Goal: Task Accomplishment & Management: Manage account settings

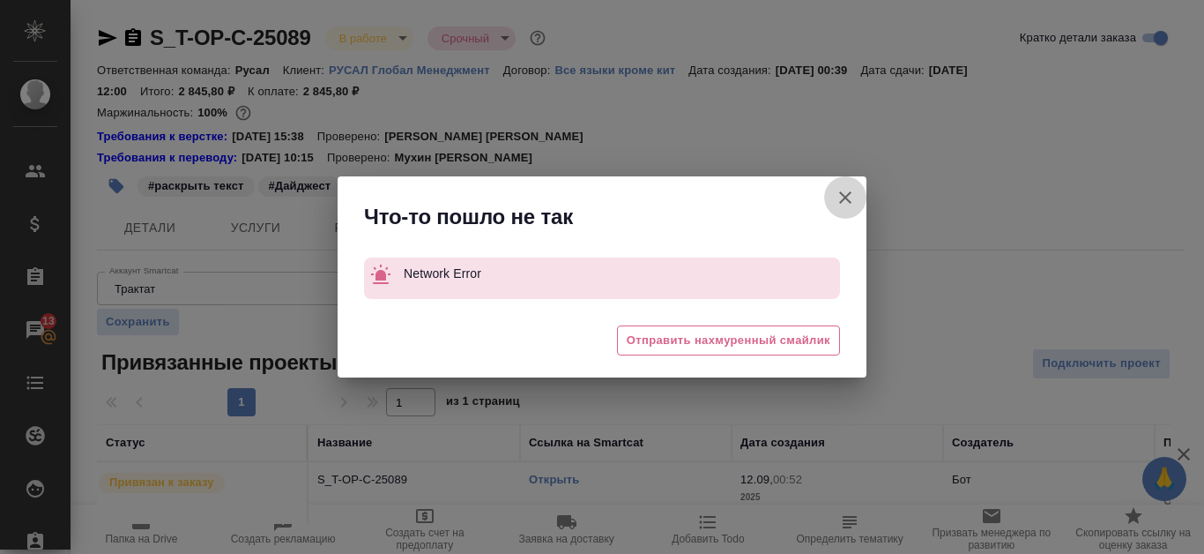
click at [851, 194] on icon "button" at bounding box center [845, 197] width 21 height 21
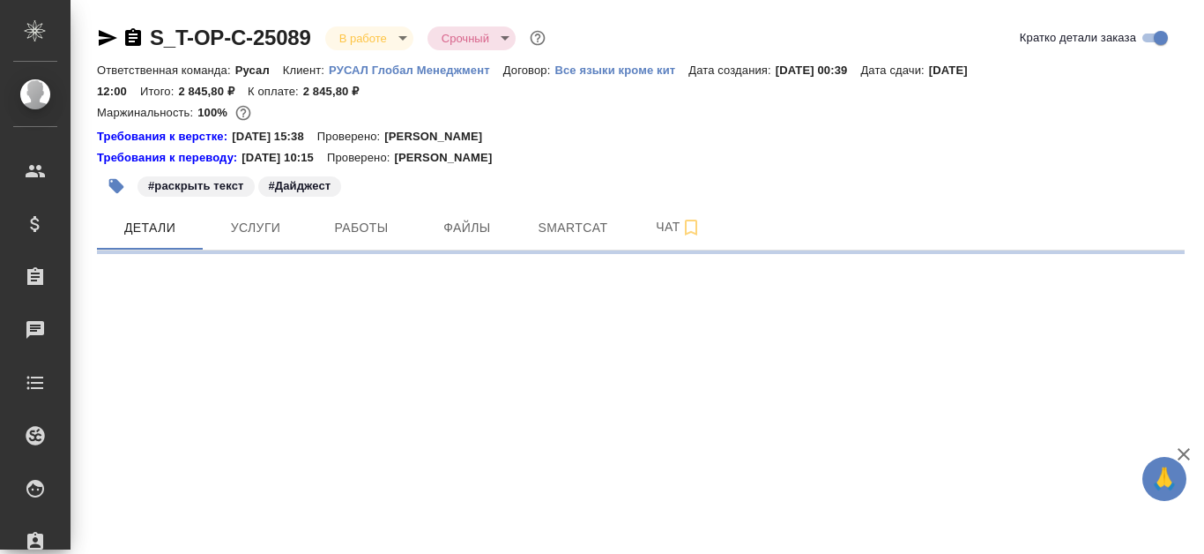
select select "RU"
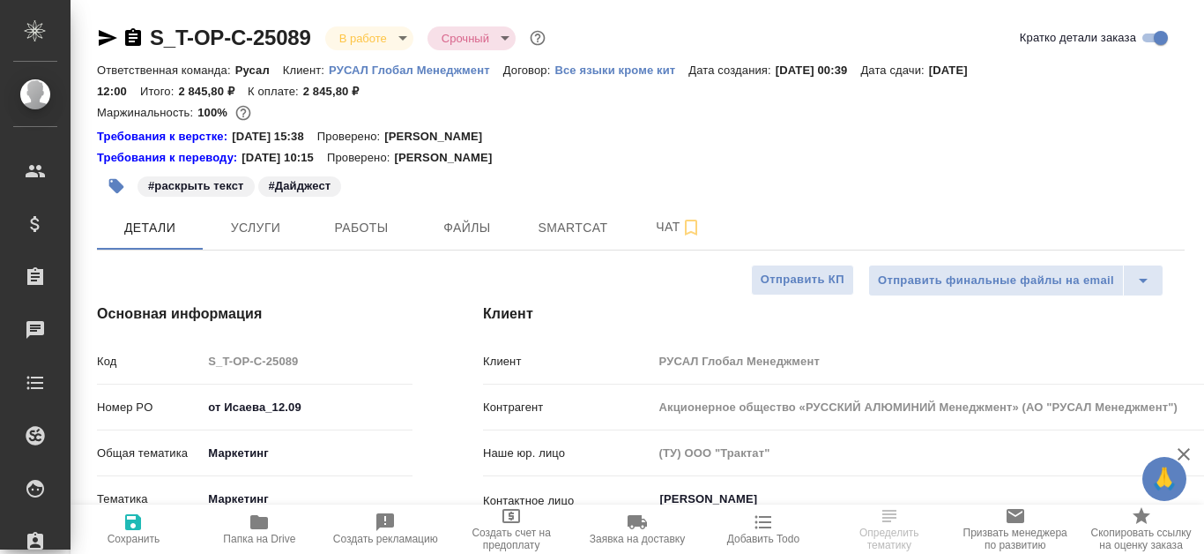
type textarea "x"
type input "Авдеенко Кирилл"
type input "Журавлева Александра"
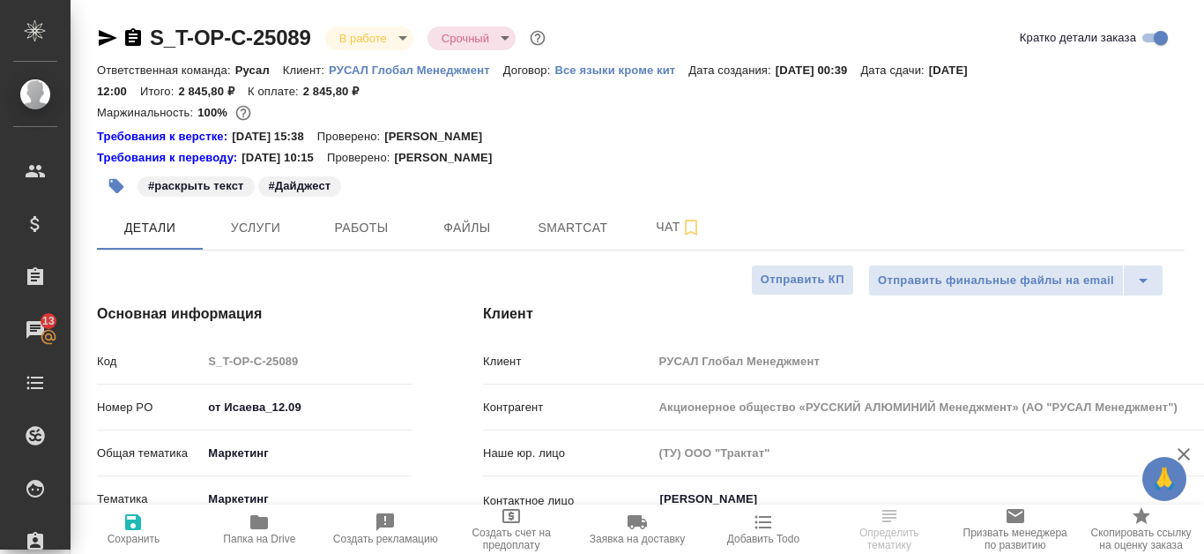
click at [265, 529] on icon "button" at bounding box center [259, 522] width 18 height 14
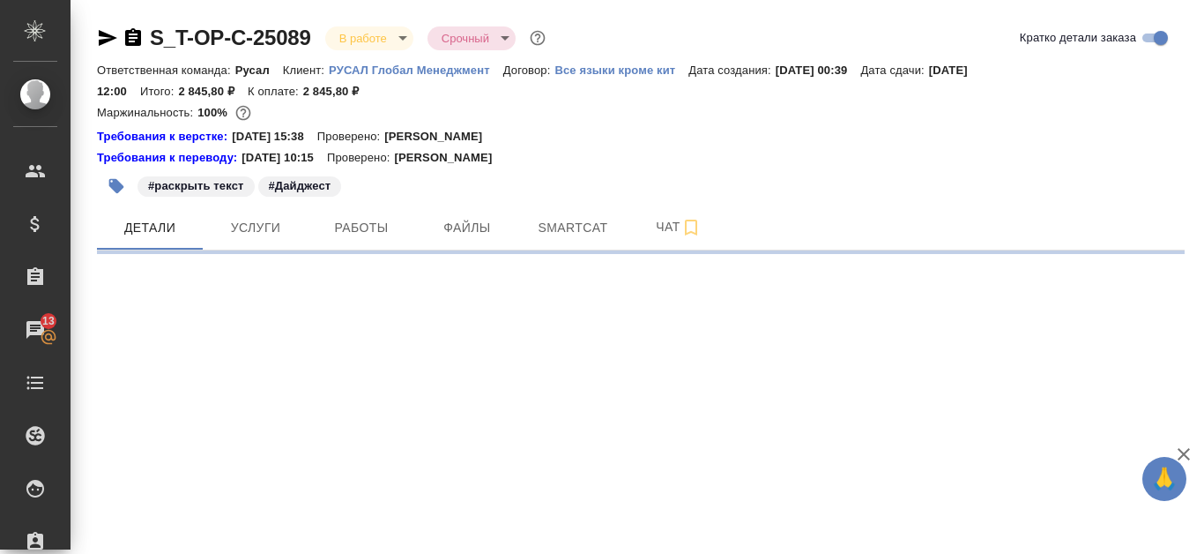
select select "RU"
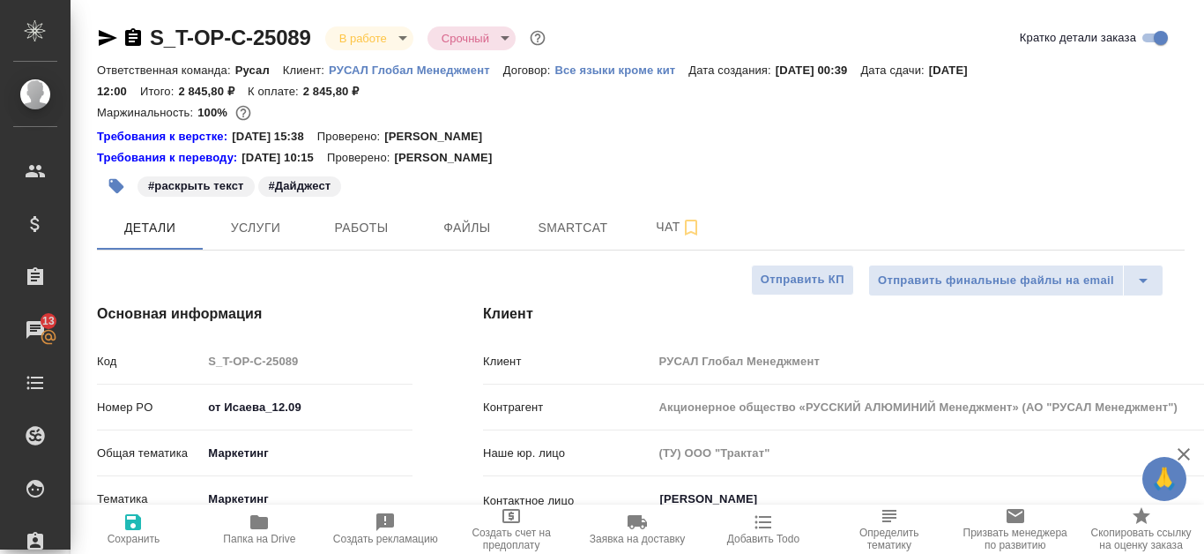
type textarea "x"
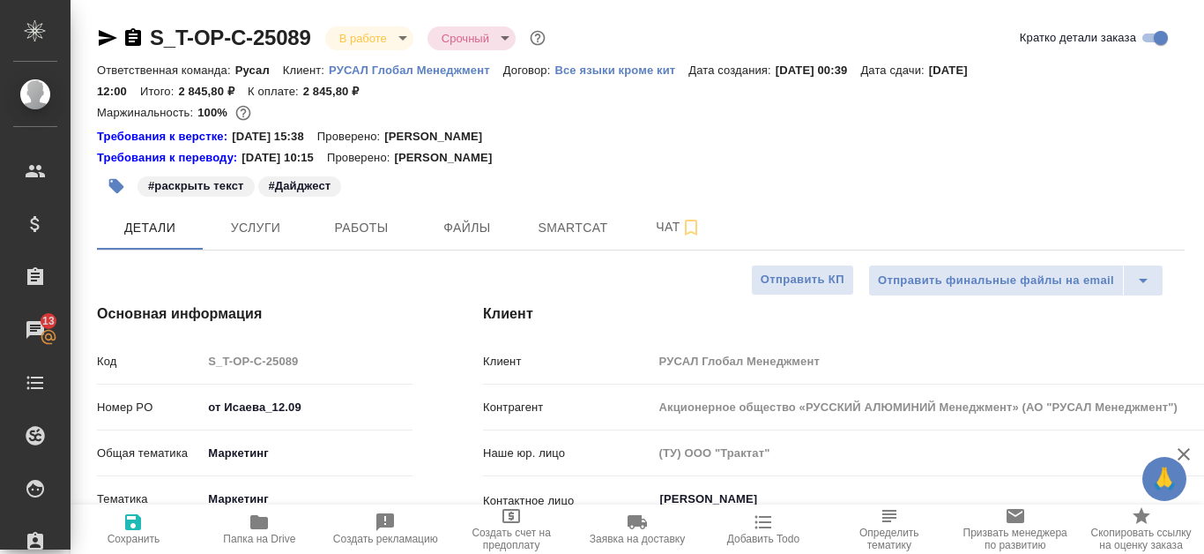
type textarea "x"
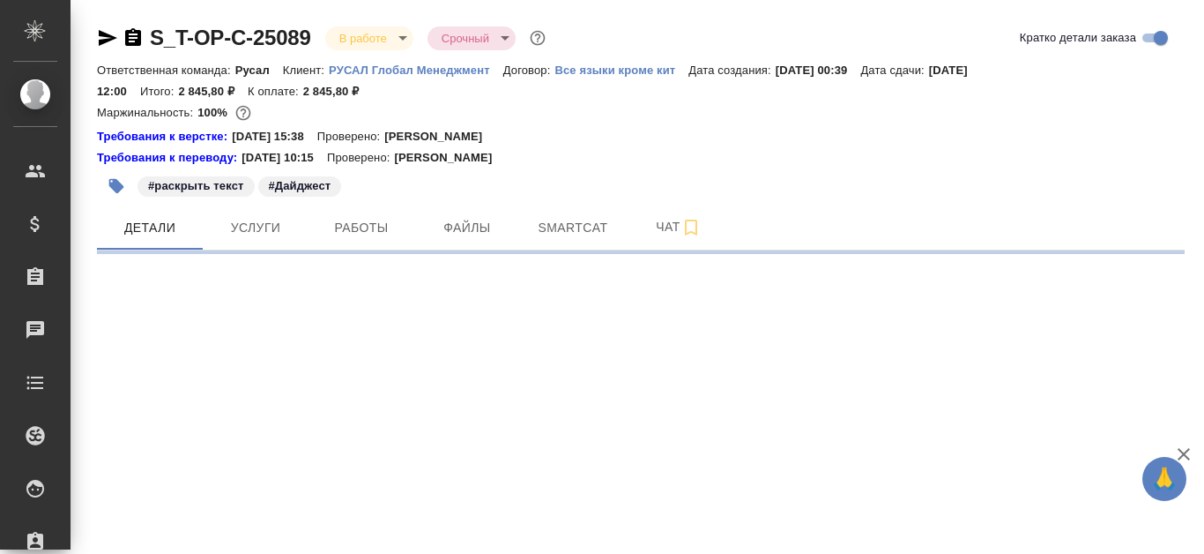
select select "RU"
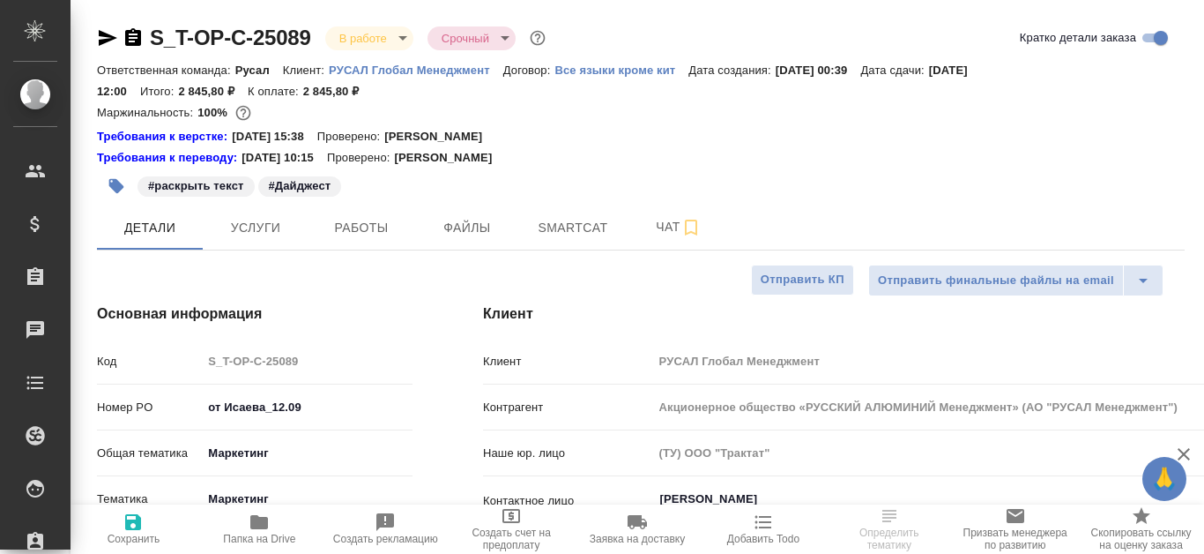
type textarea "x"
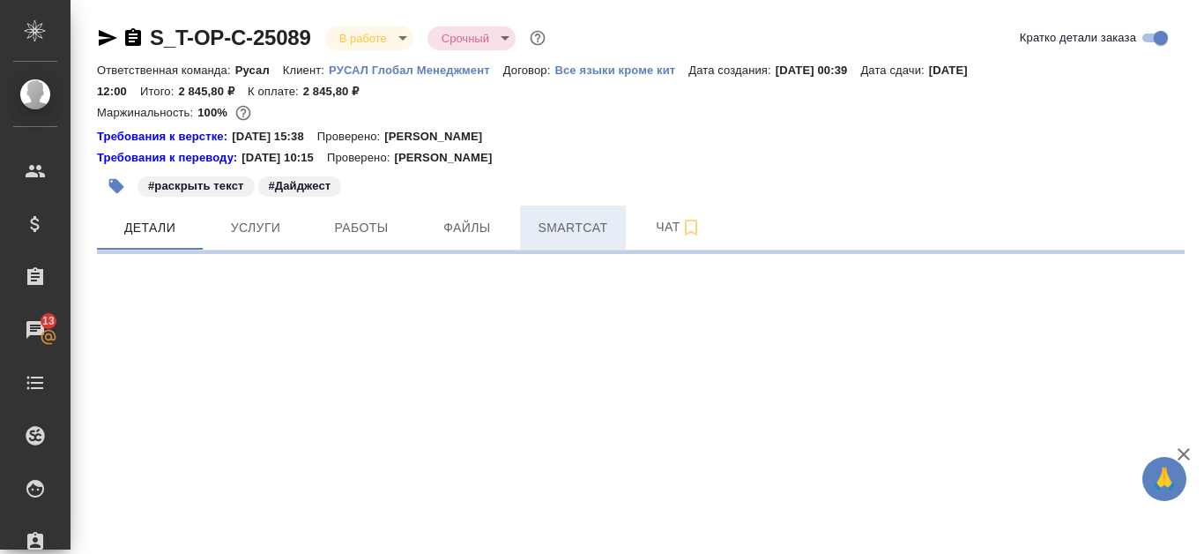
select select "RU"
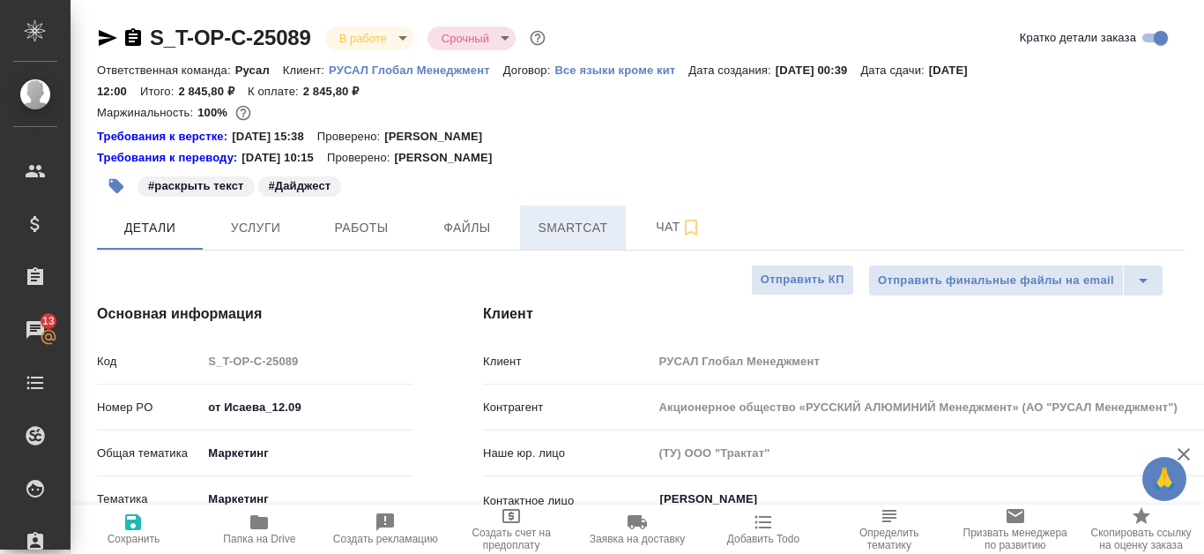
type textarea "x"
click at [570, 212] on button "Smartcat" at bounding box center [573, 227] width 106 height 44
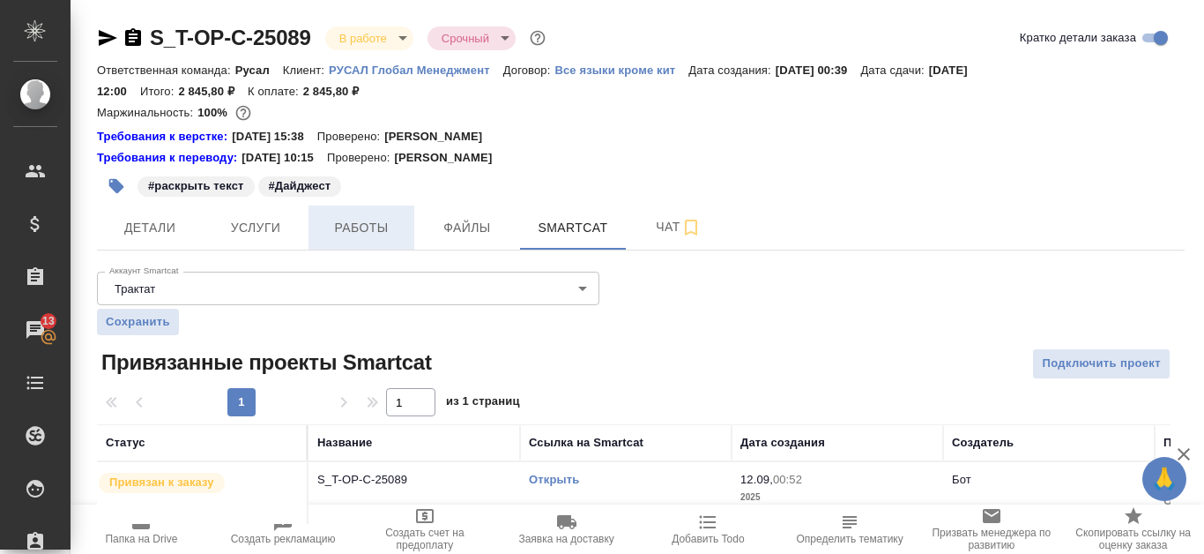
click at [385, 234] on span "Работы" at bounding box center [361, 228] width 85 height 22
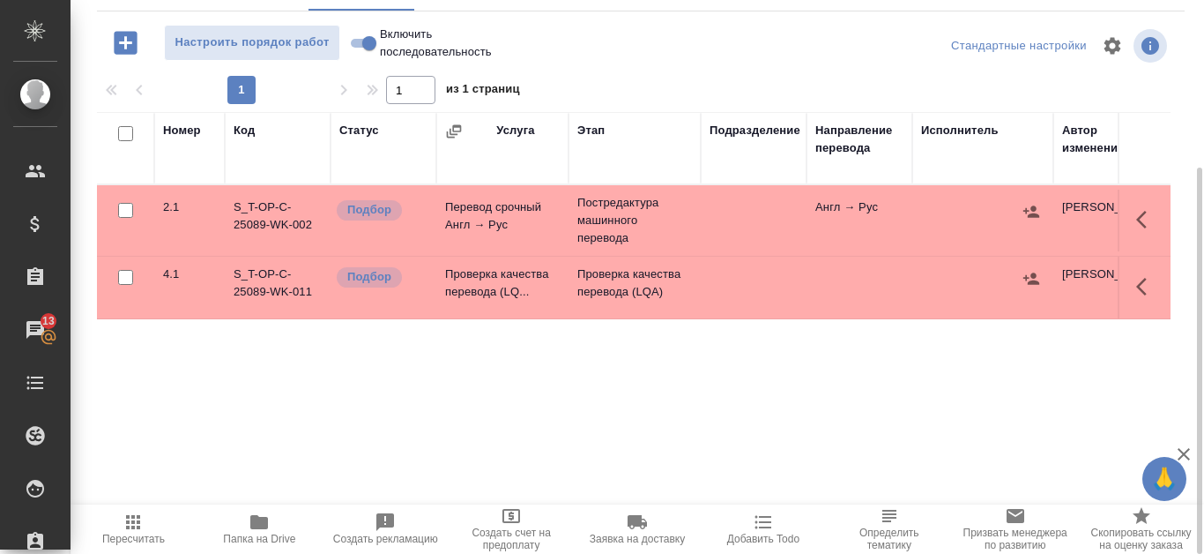
click at [271, 283] on td "S_T-OP-C-25089-WK-011" at bounding box center [278, 288] width 106 height 62
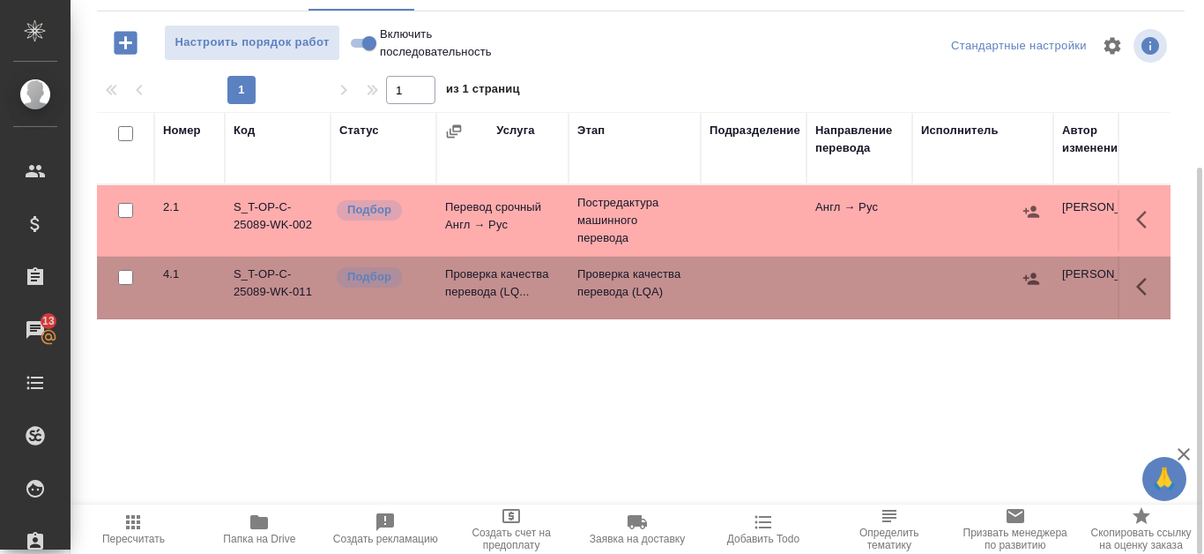
click at [271, 283] on td "S_T-OP-C-25089-WK-011" at bounding box center [278, 288] width 106 height 62
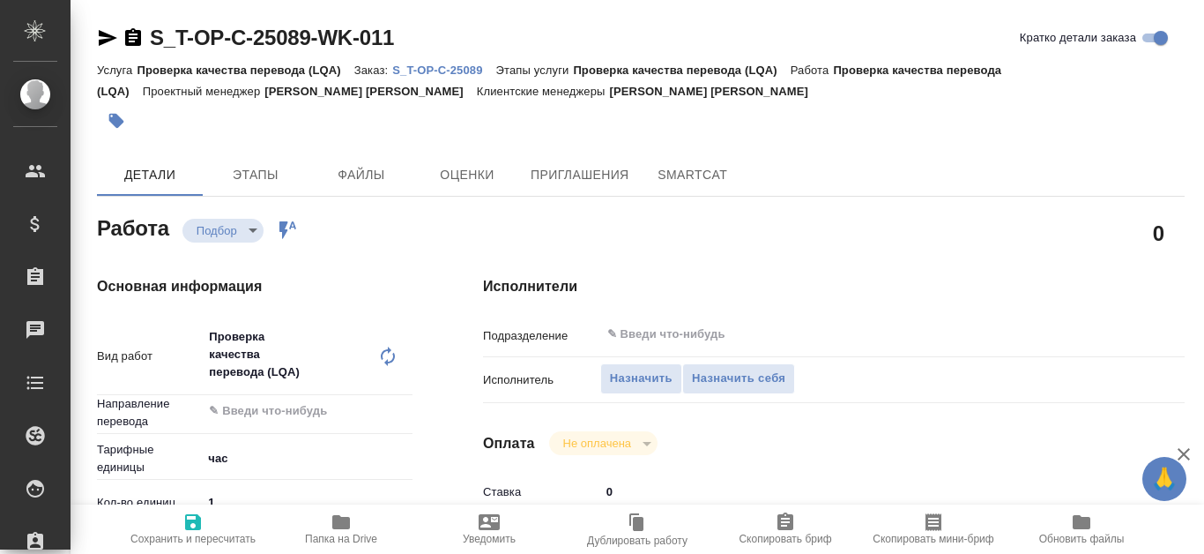
type textarea "x"
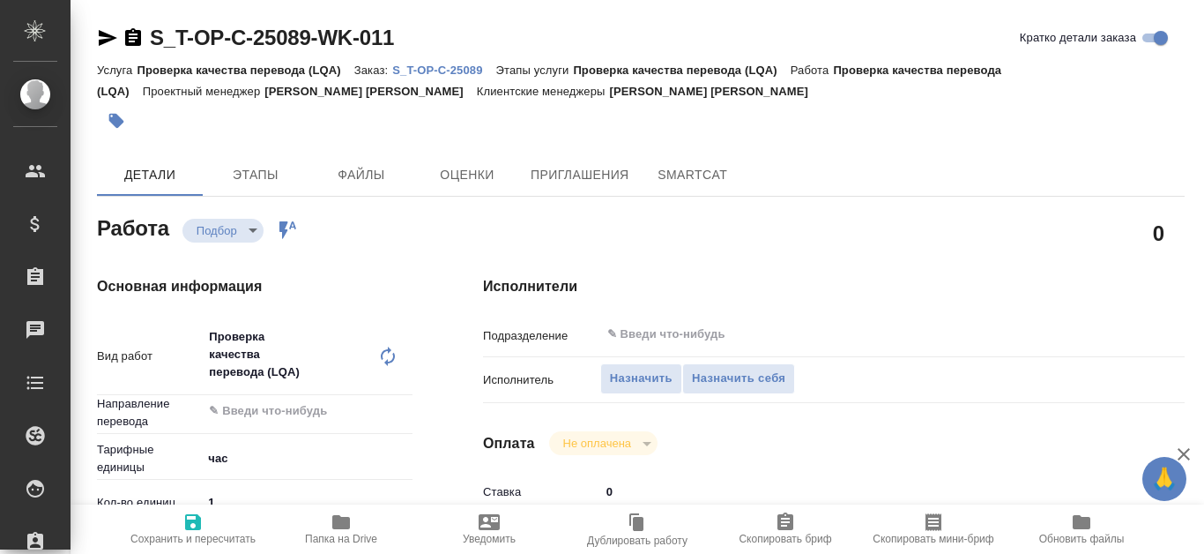
type textarea "x"
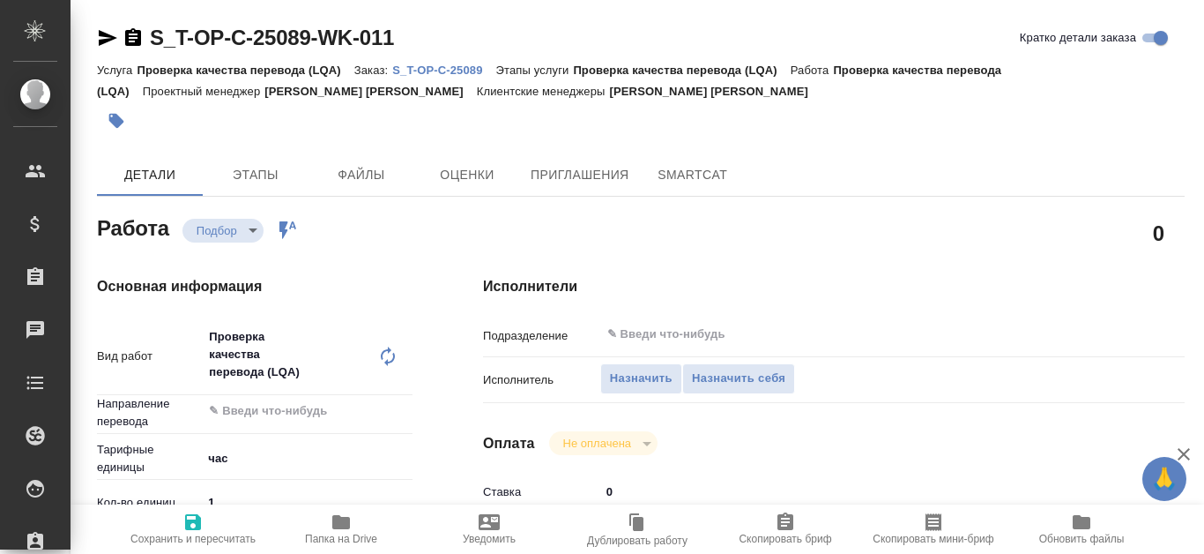
type textarea "x"
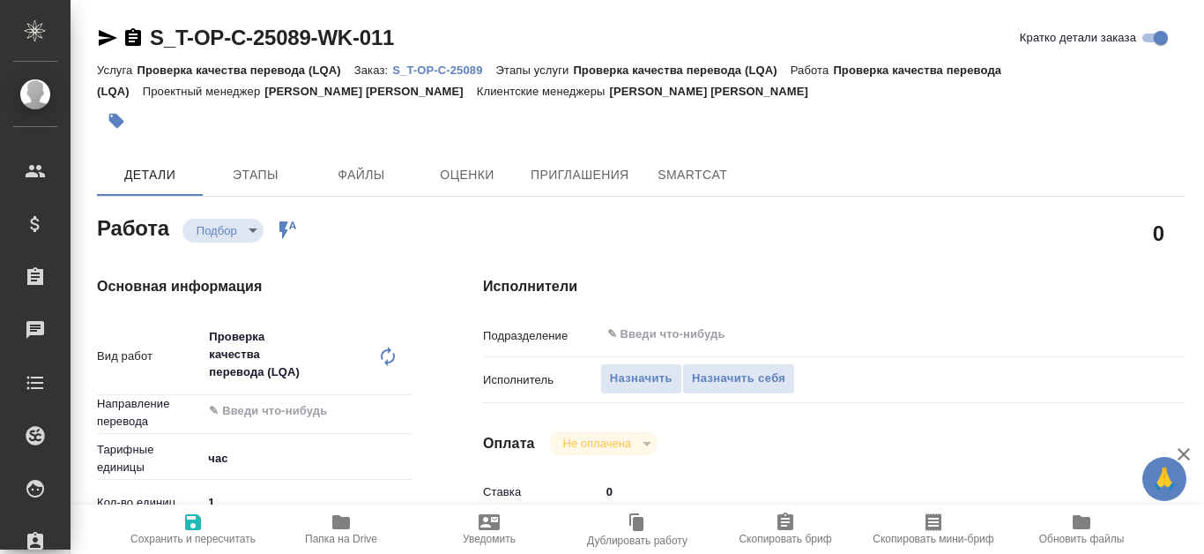
type textarea "x"
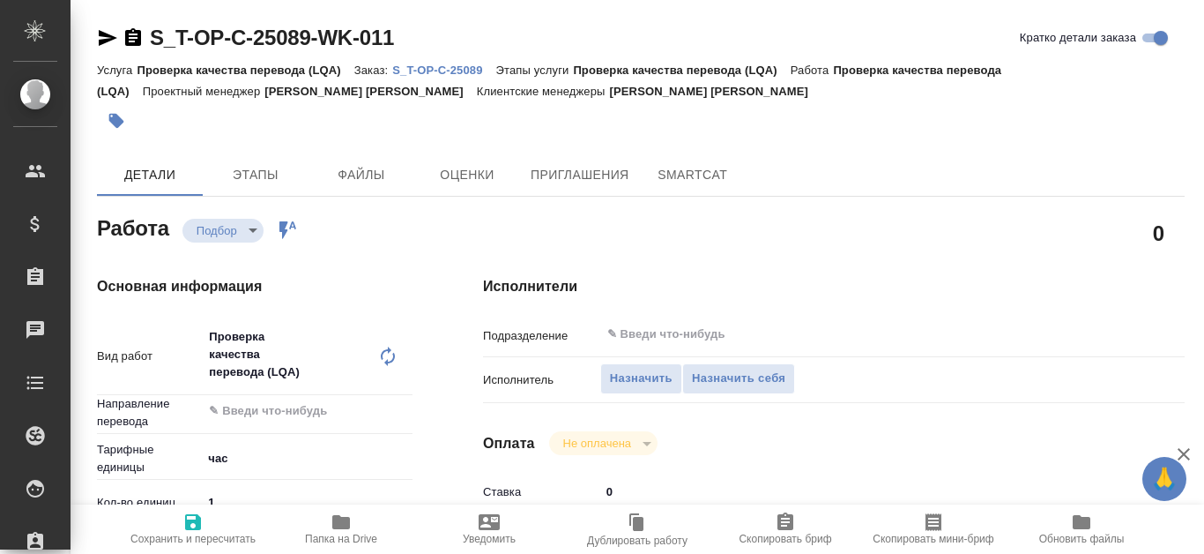
scroll to position [264, 0]
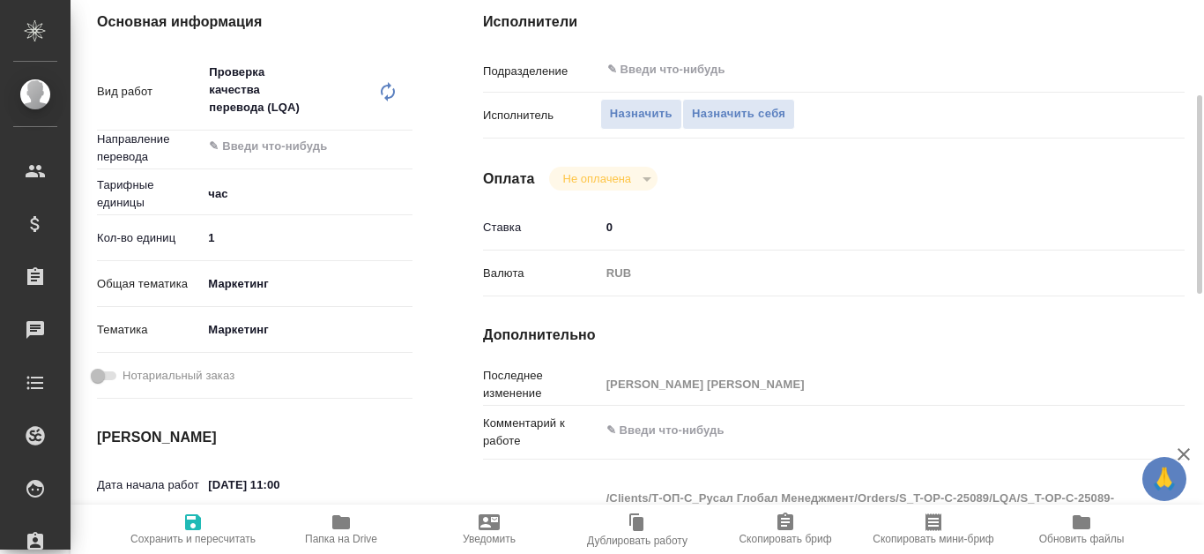
type textarea "x"
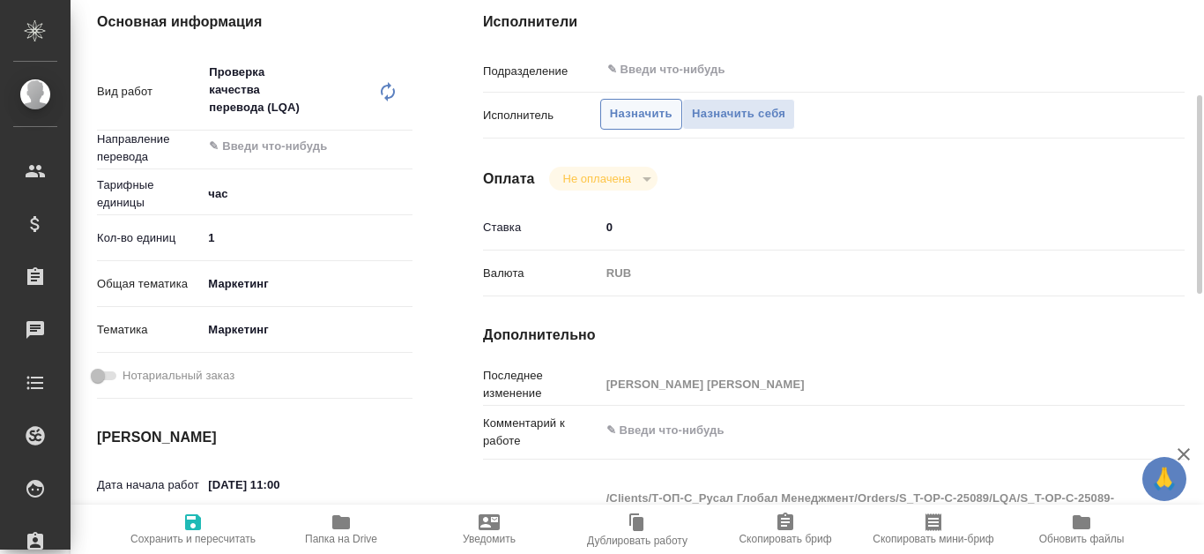
click at [653, 115] on span "Назначить" at bounding box center [641, 114] width 63 height 20
type textarea "x"
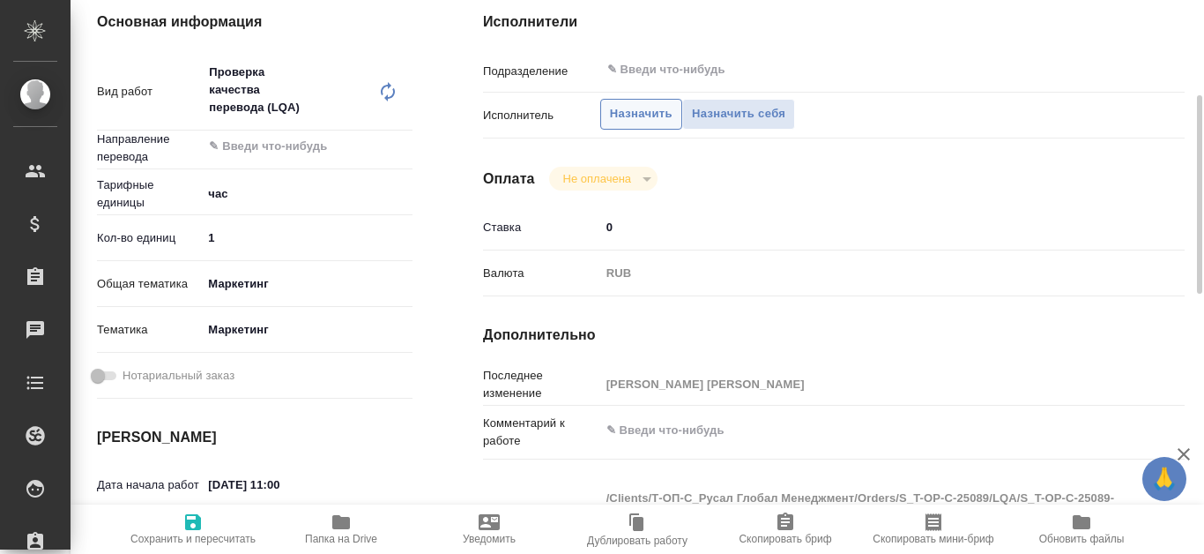
type textarea "x"
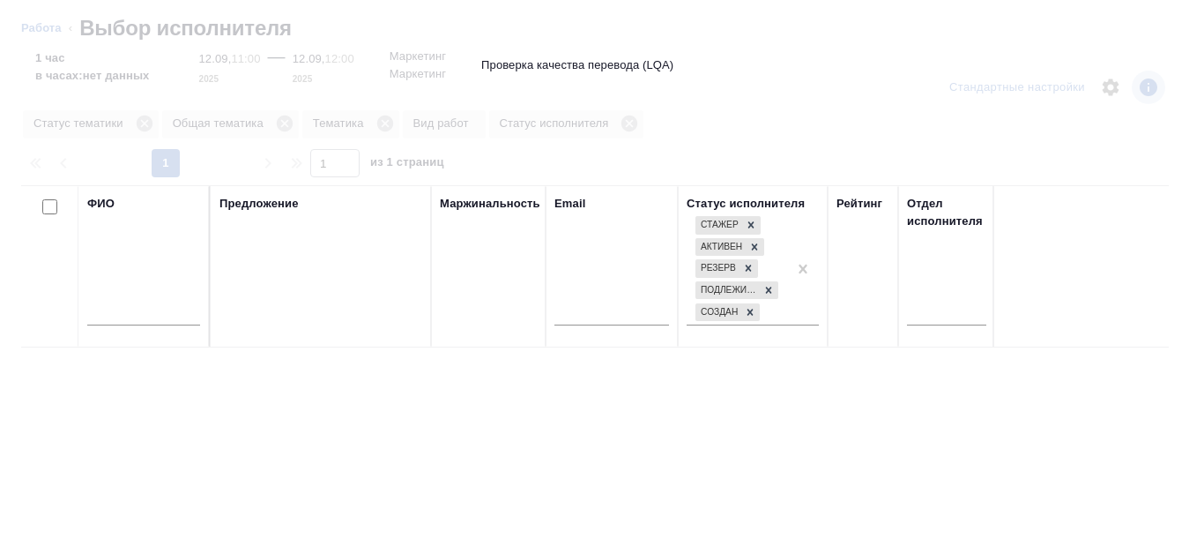
type textarea "x"
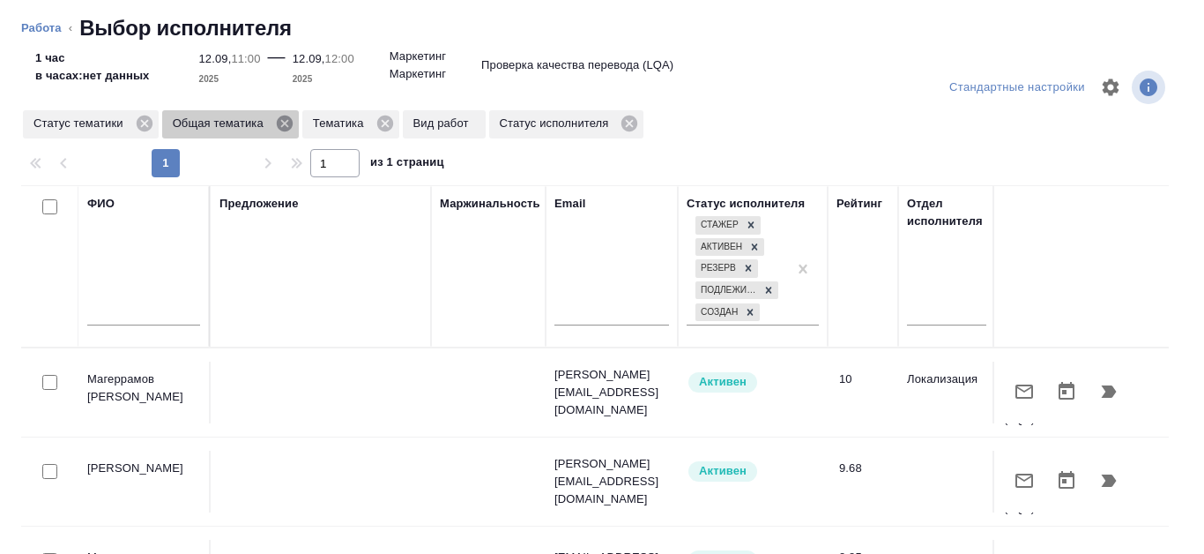
click at [291, 123] on icon at bounding box center [285, 123] width 16 height 16
click at [244, 125] on icon at bounding box center [244, 123] width 16 height 16
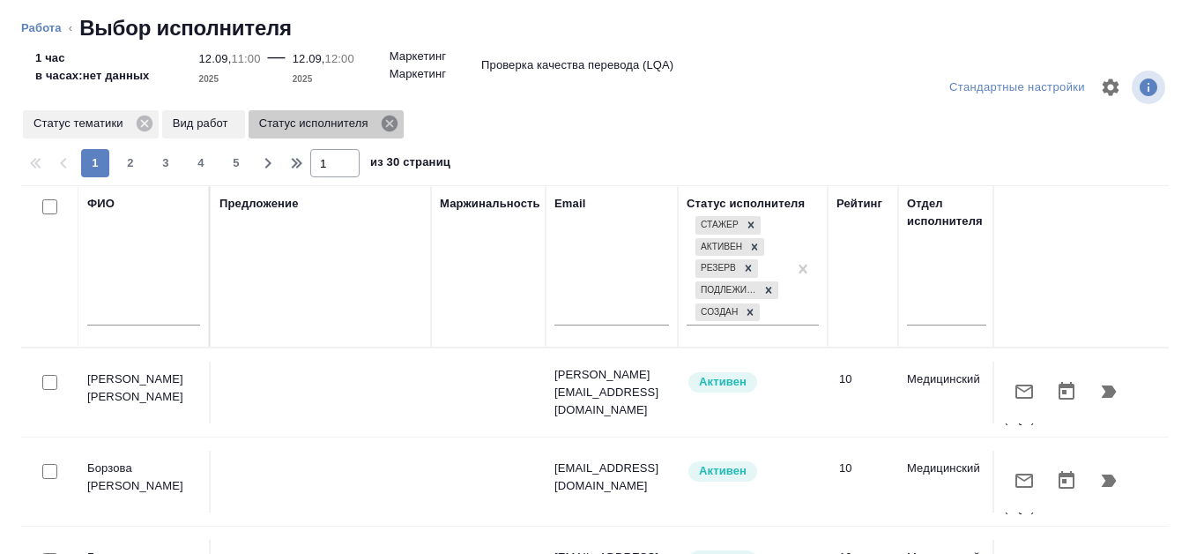
click at [386, 126] on icon at bounding box center [389, 123] width 19 height 19
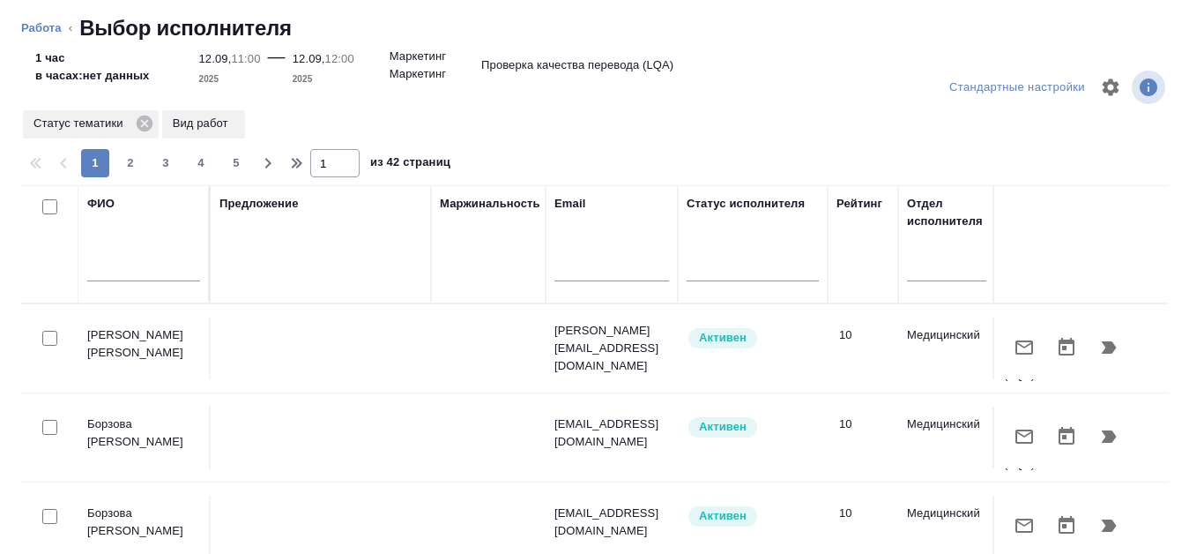
click at [149, 269] on input "text" at bounding box center [143, 270] width 113 height 22
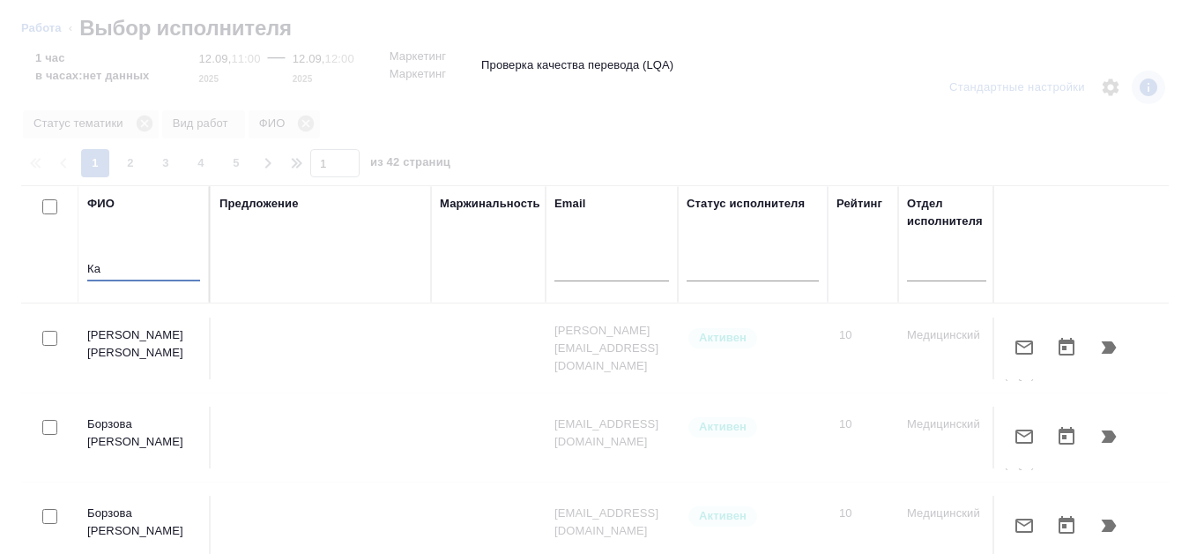
click at [149, 270] on input "Ка" at bounding box center [143, 270] width 113 height 22
click at [126, 270] on input "Ка" at bounding box center [143, 270] width 113 height 22
click at [100, 264] on input "Кан" at bounding box center [143, 270] width 113 height 22
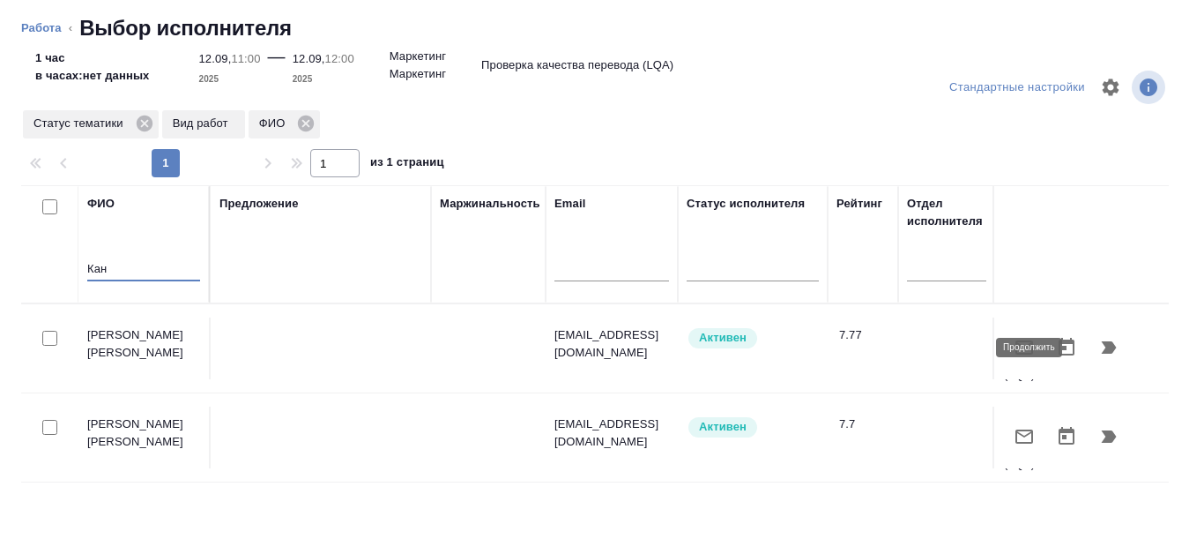
type input "Кан"
click at [1102, 349] on icon "button" at bounding box center [1109, 347] width 15 height 12
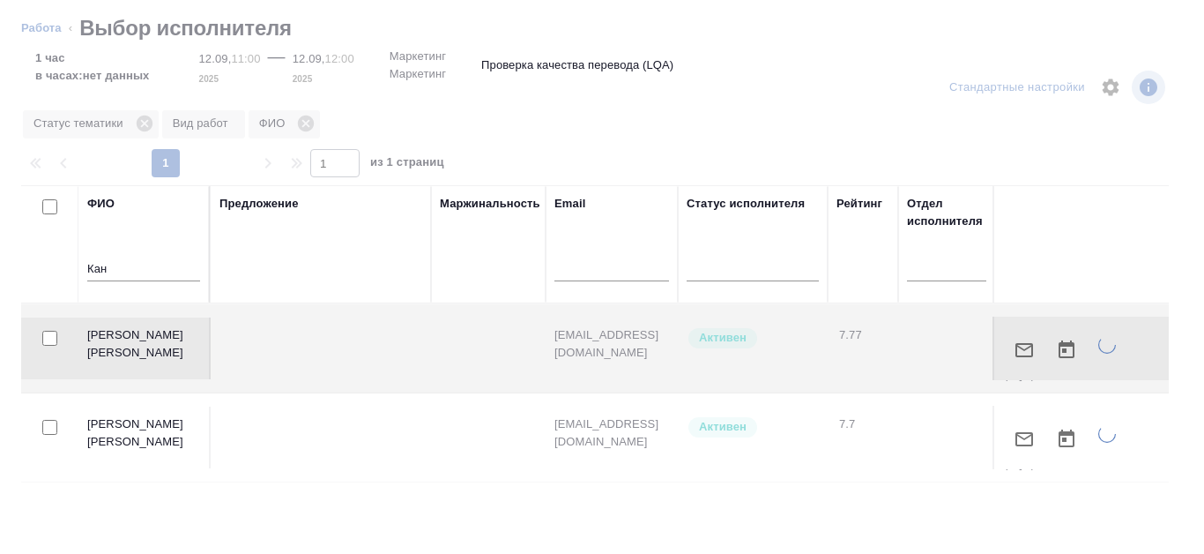
type textarea "x"
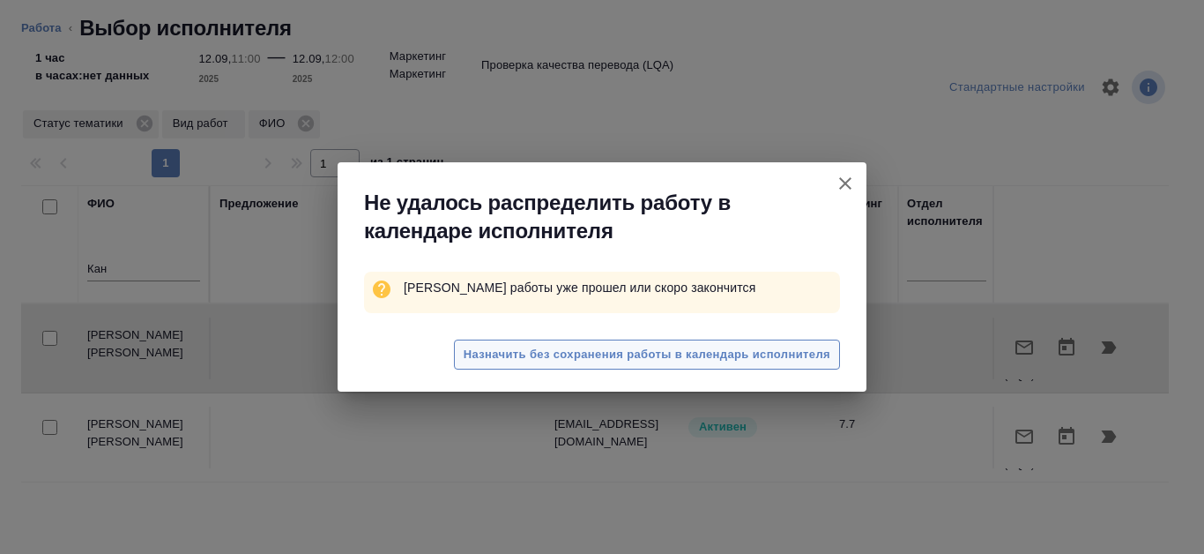
click at [752, 356] on span "Назначить без сохранения работы в календарь исполнителя" at bounding box center [647, 355] width 367 height 20
type textarea "x"
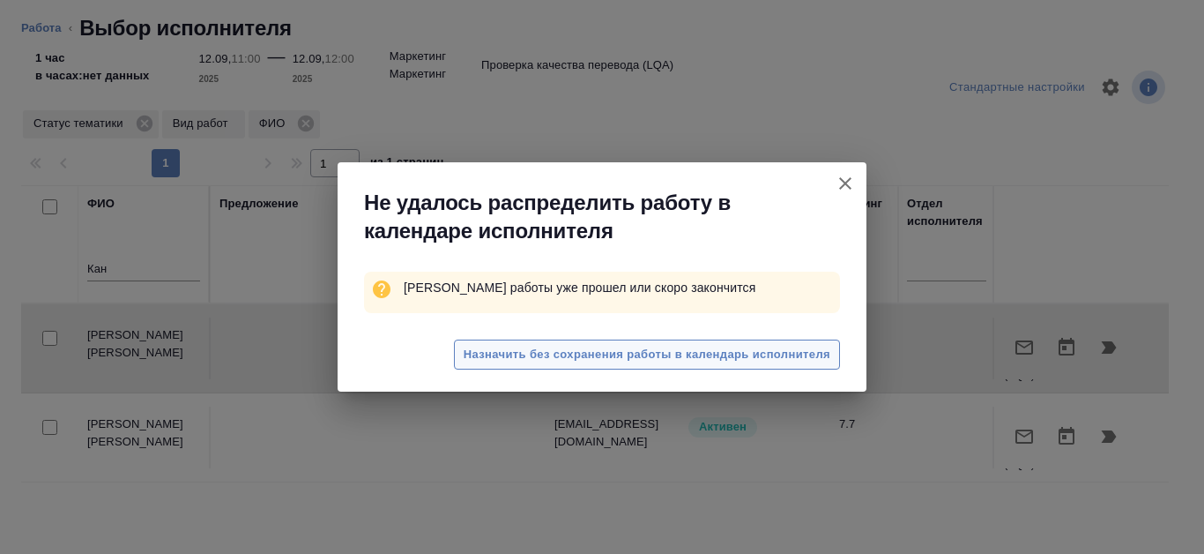
type textarea "x"
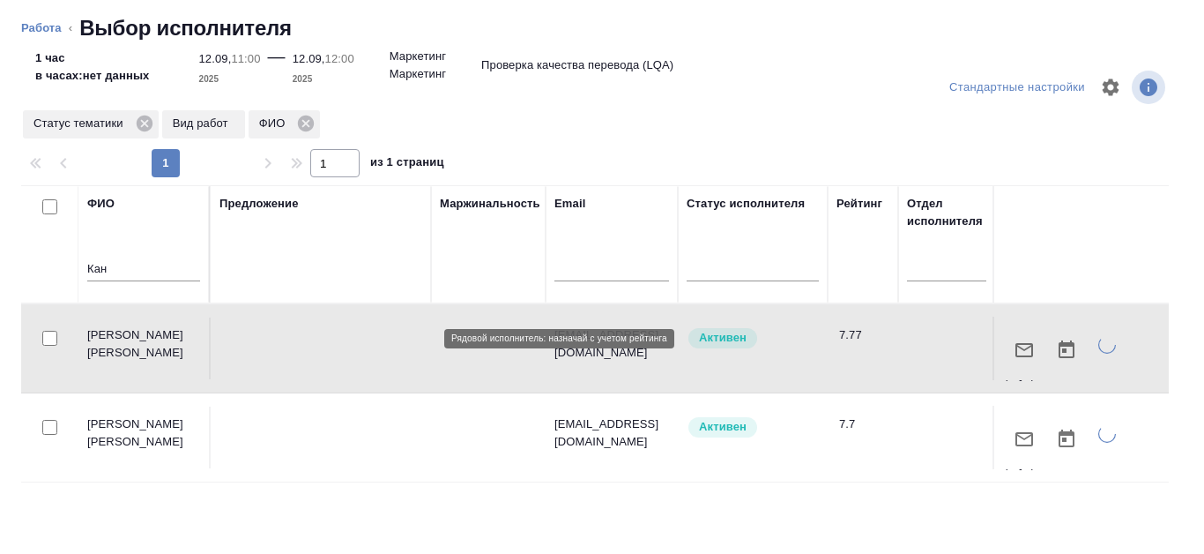
type textarea "x"
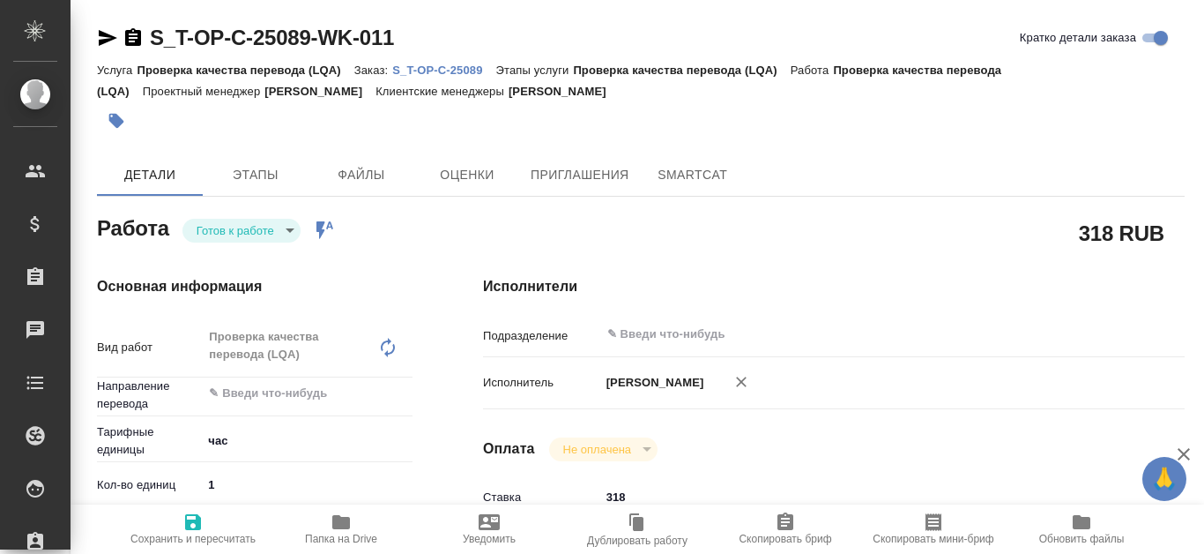
type textarea "x"
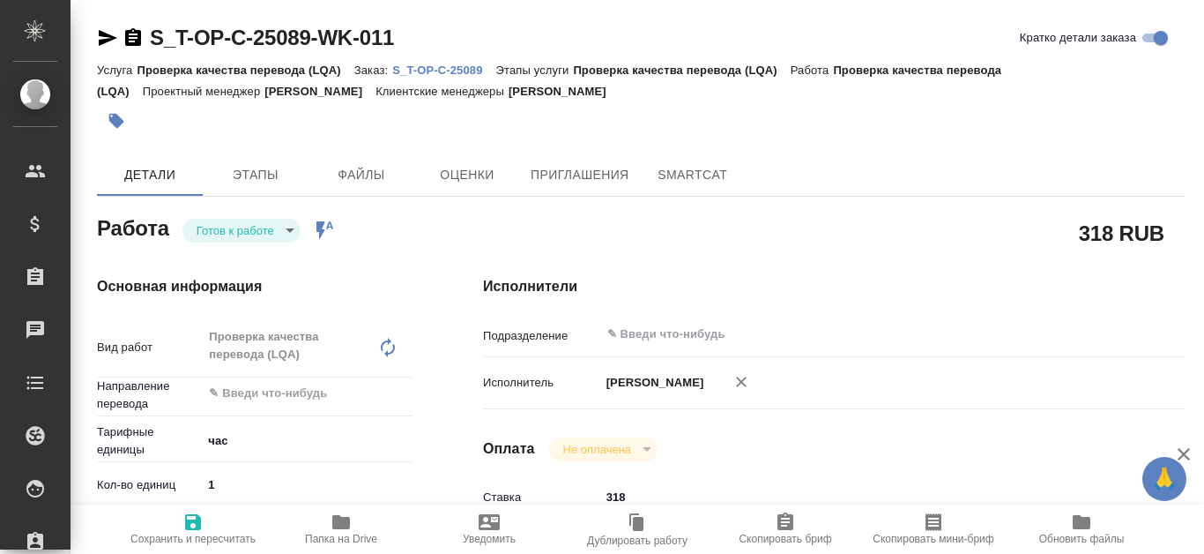
click at [465, 69] on p "S_T-OP-C-25089" at bounding box center [443, 69] width 103 height 13
type textarea "x"
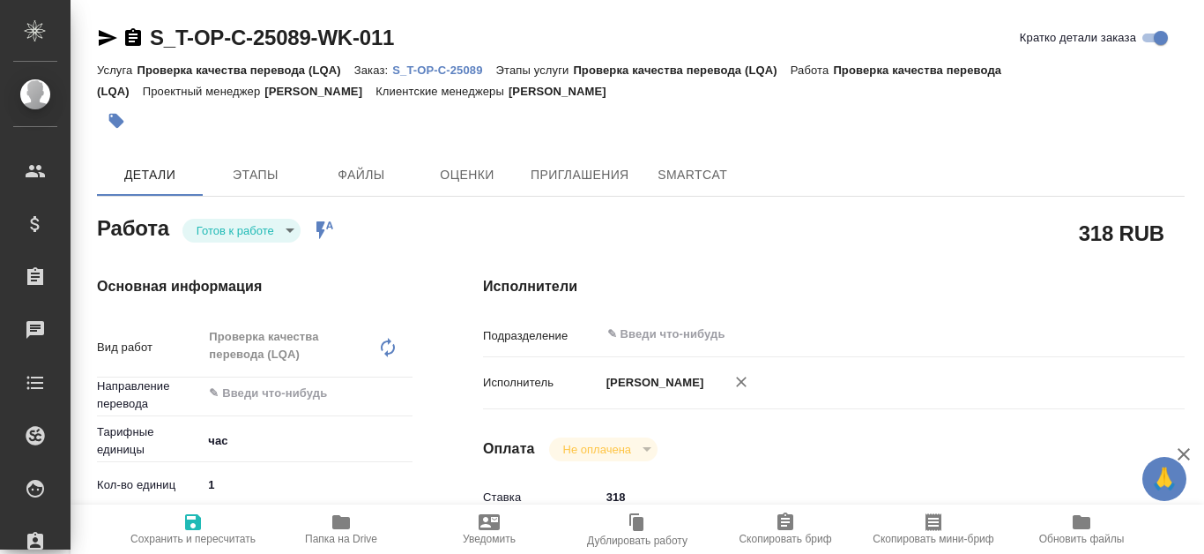
type textarea "x"
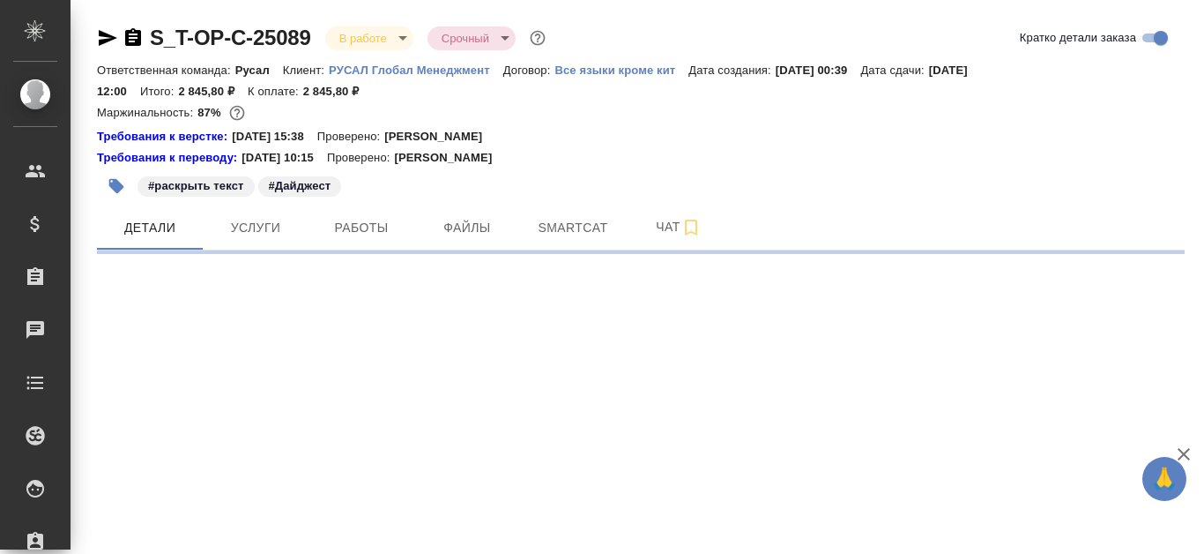
select select "RU"
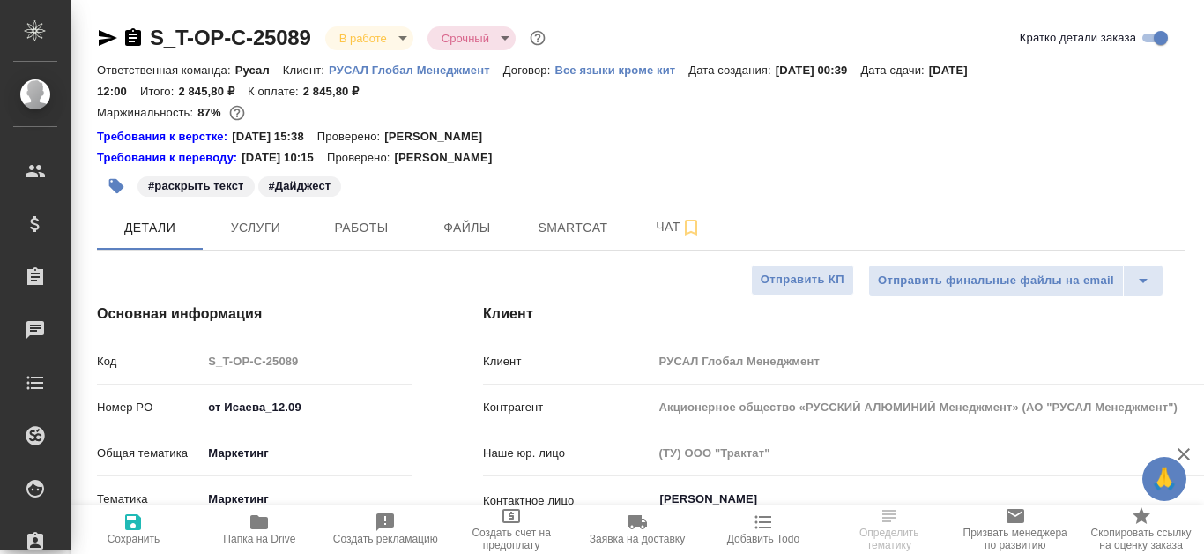
type textarea "x"
click at [361, 227] on span "Работы" at bounding box center [361, 228] width 85 height 22
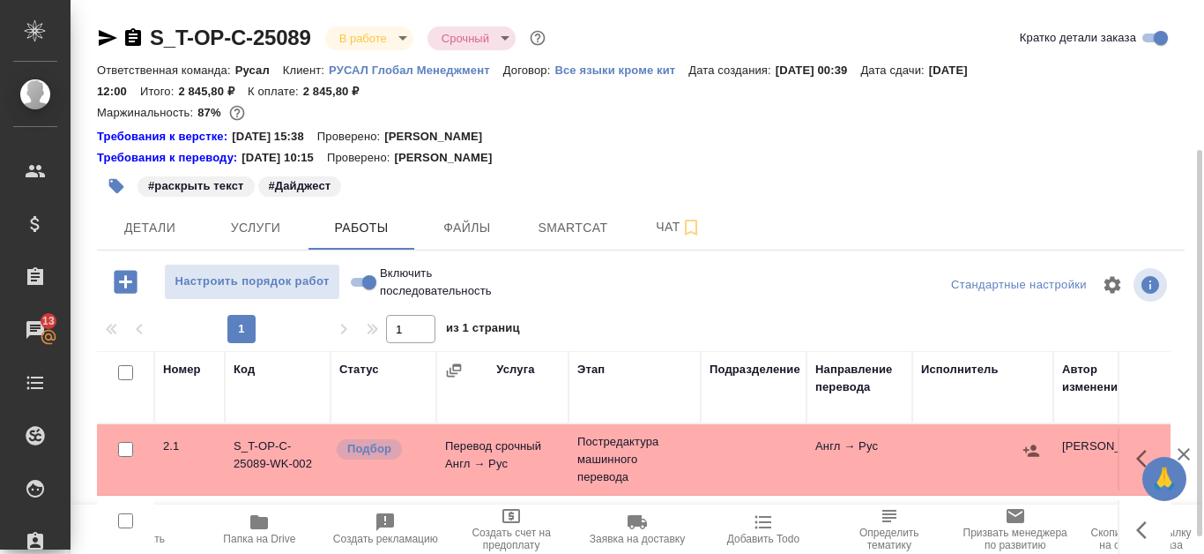
scroll to position [88, 0]
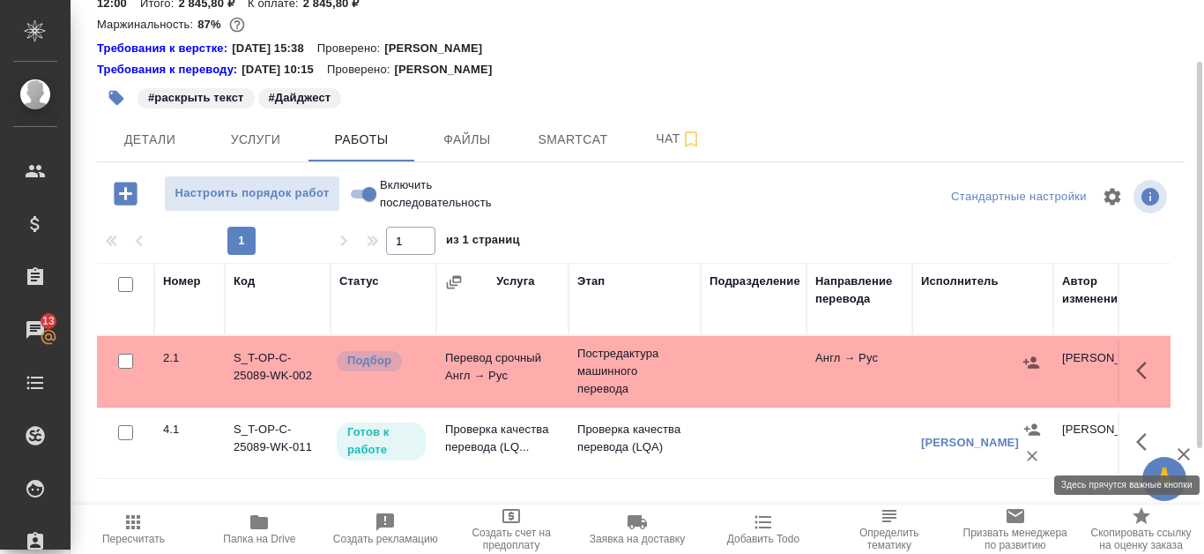
click at [1137, 442] on icon "button" at bounding box center [1141, 442] width 11 height 18
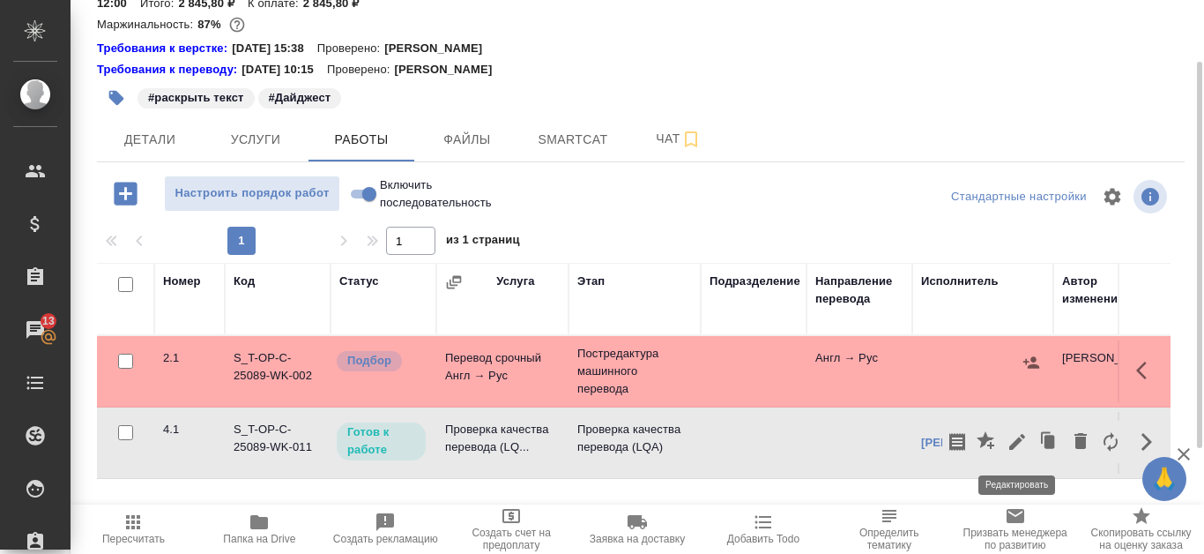
click at [1010, 437] on icon "button" at bounding box center [1017, 441] width 21 height 21
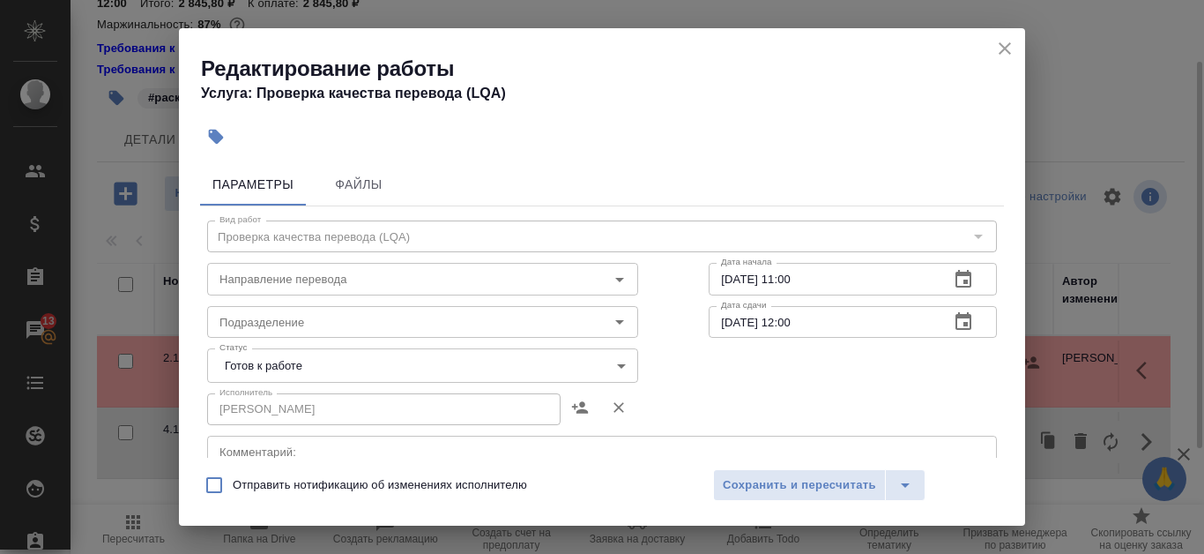
click at [955, 280] on icon "button" at bounding box center [963, 279] width 21 height 21
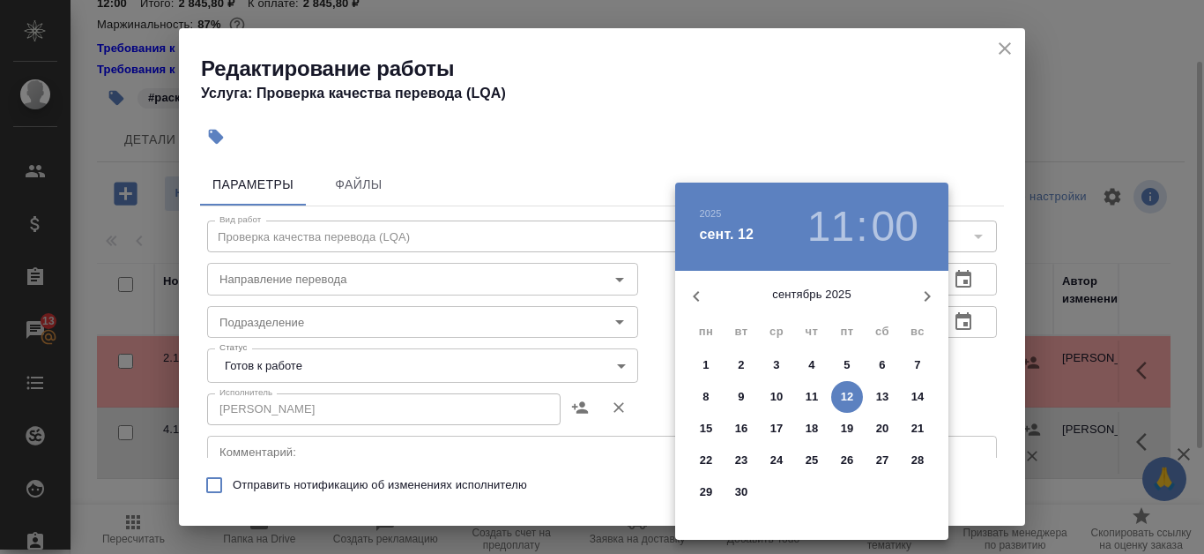
click at [780, 396] on p "10" at bounding box center [776, 397] width 13 height 18
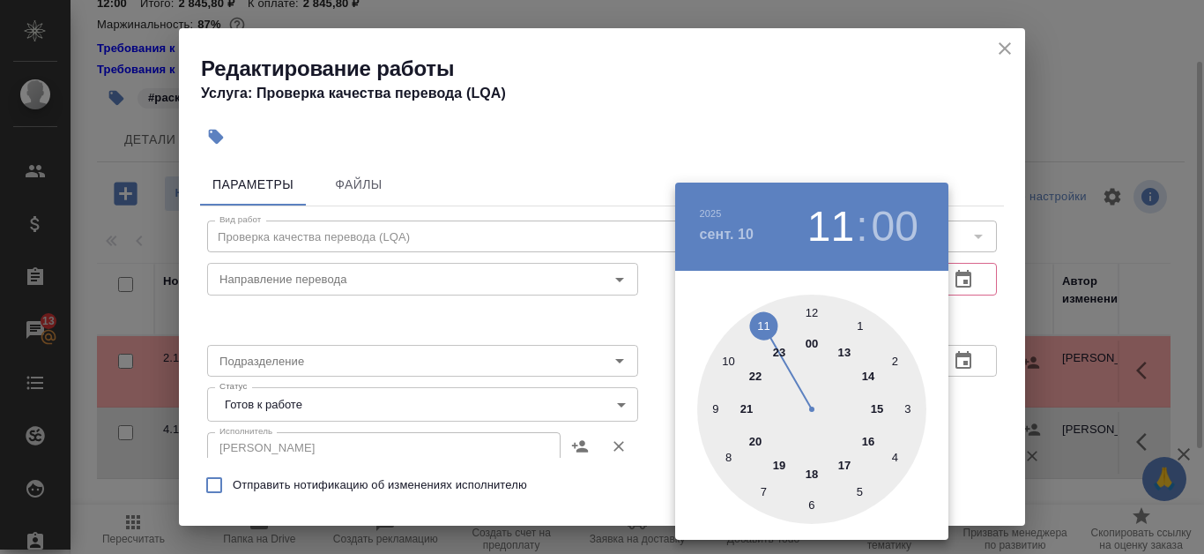
click at [733, 361] on div at bounding box center [811, 408] width 229 height 229
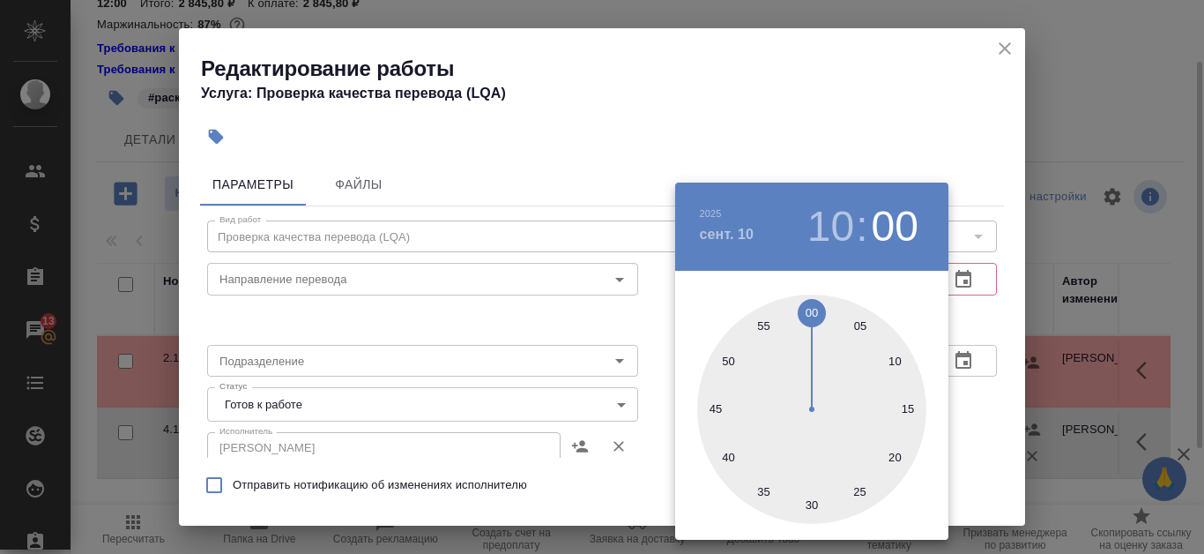
click at [794, 116] on div at bounding box center [602, 277] width 1204 height 554
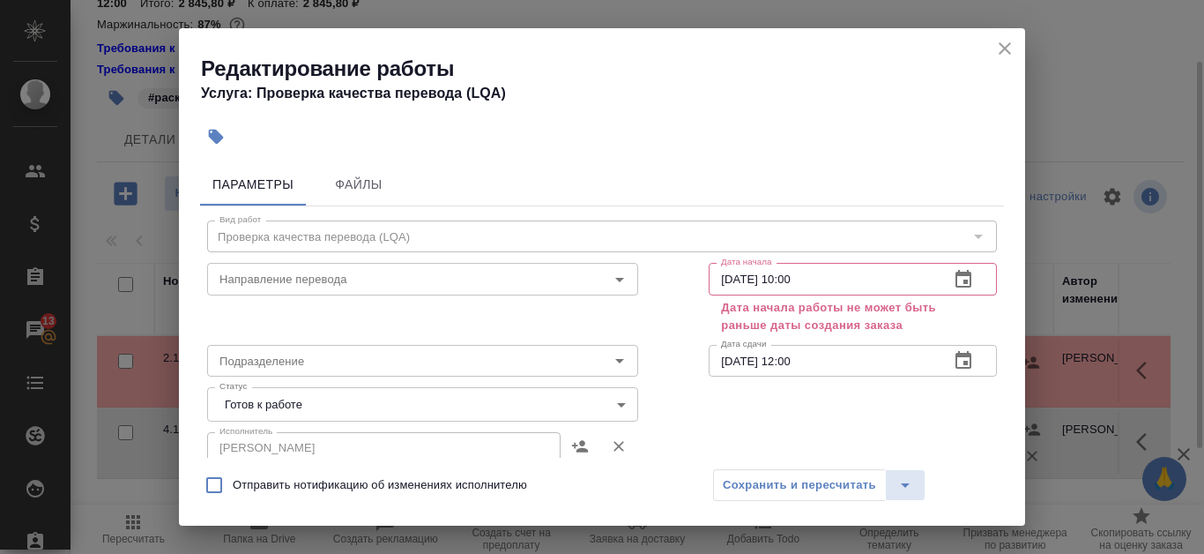
click at [957, 285] on icon "button" at bounding box center [964, 279] width 16 height 18
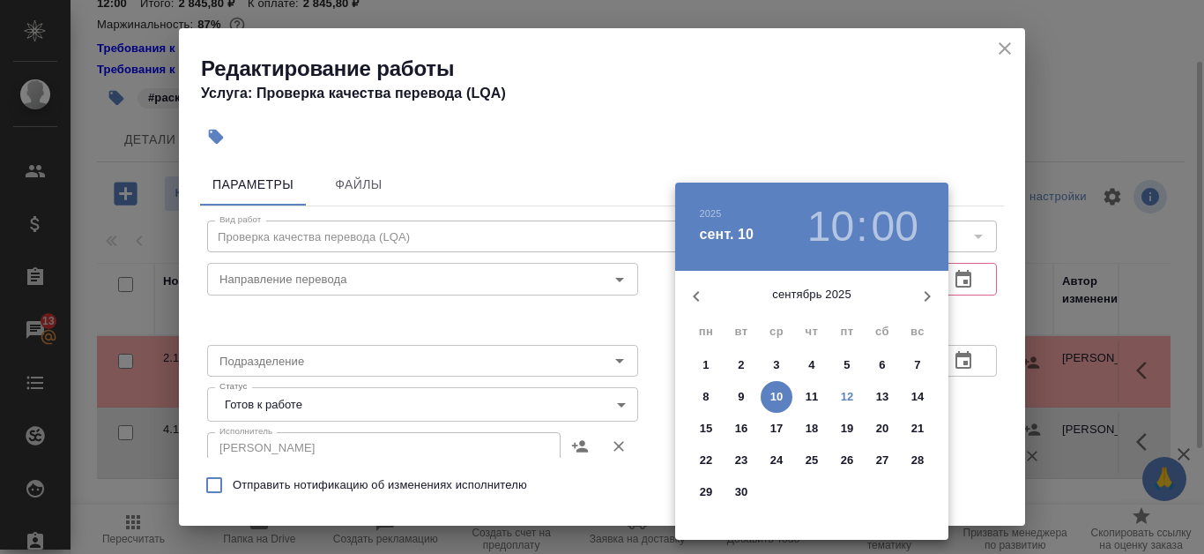
click at [816, 392] on p "11" at bounding box center [812, 397] width 13 height 18
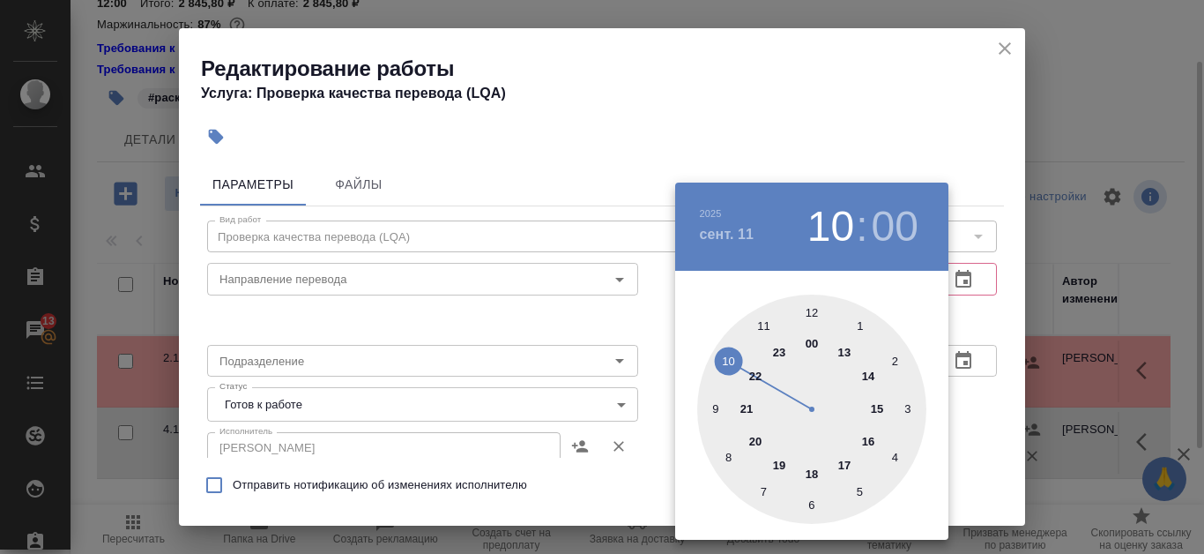
click at [758, 326] on div at bounding box center [811, 408] width 229 height 229
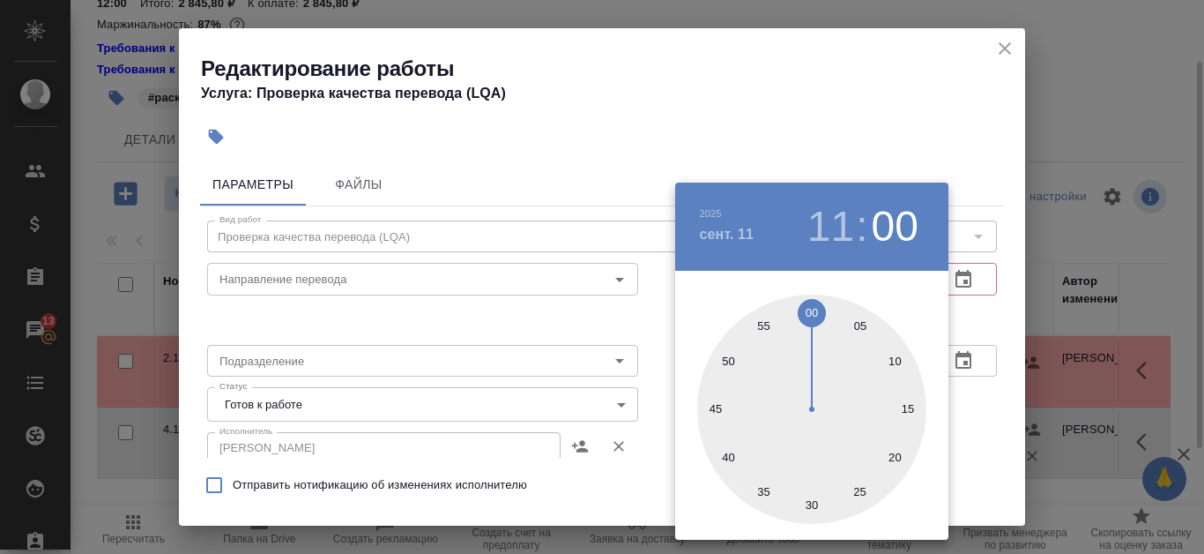
click at [887, 125] on div at bounding box center [602, 277] width 1204 height 554
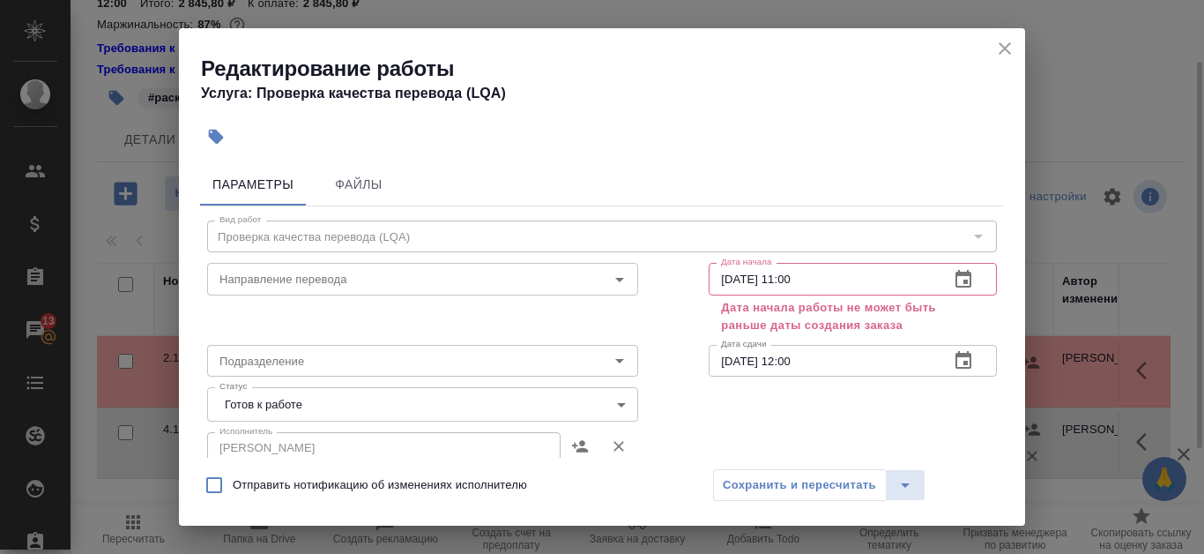
click at [827, 281] on input "11.09.2025 11:00" at bounding box center [822, 279] width 227 height 32
click at [743, 283] on input "11.09.2025 11:00" at bounding box center [822, 279] width 227 height 32
click at [959, 279] on icon "button" at bounding box center [963, 279] width 21 height 21
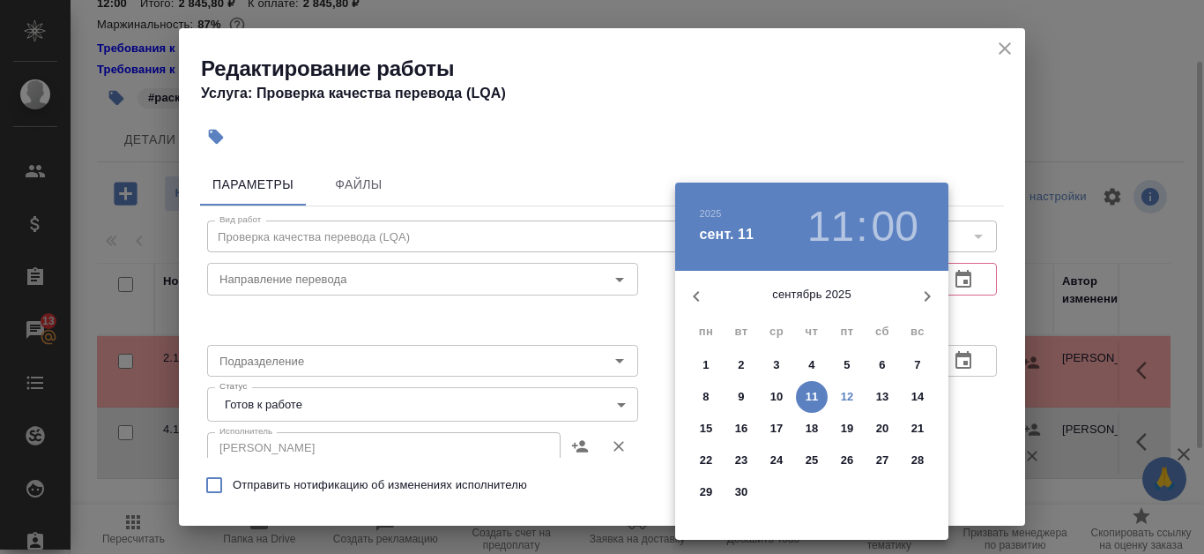
click at [841, 397] on p "12" at bounding box center [847, 397] width 13 height 18
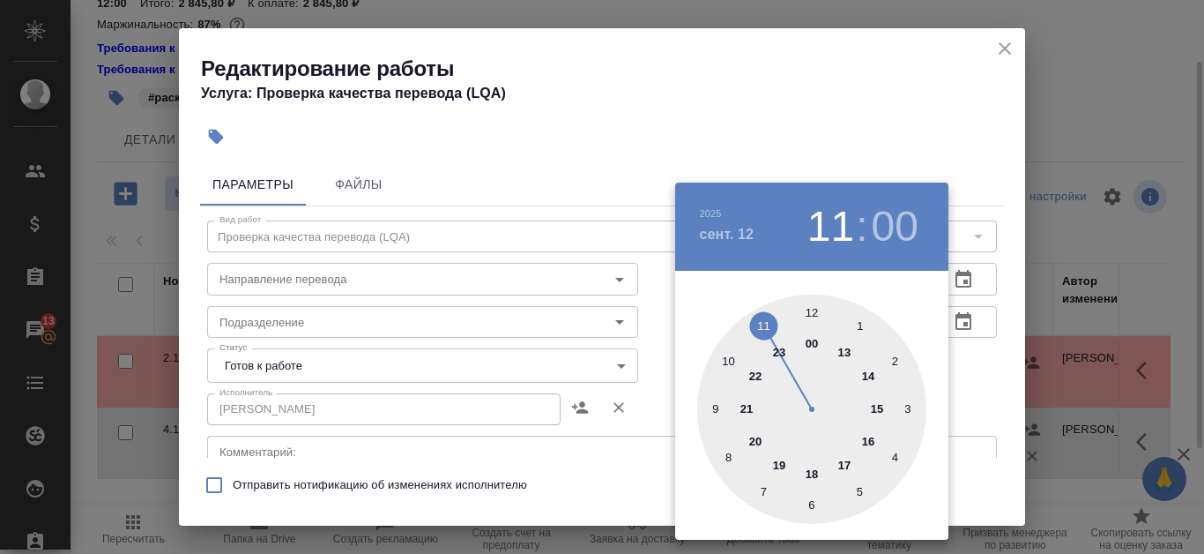
click at [729, 358] on div at bounding box center [811, 408] width 229 height 229
type input "12.09.2025 10:00"
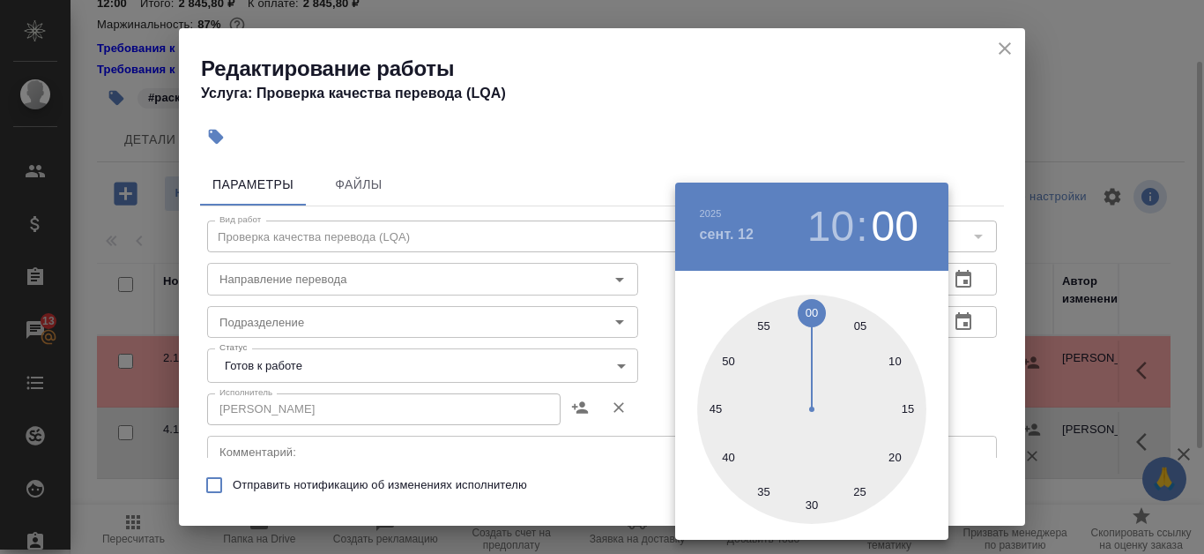
click at [795, 120] on div at bounding box center [602, 277] width 1204 height 554
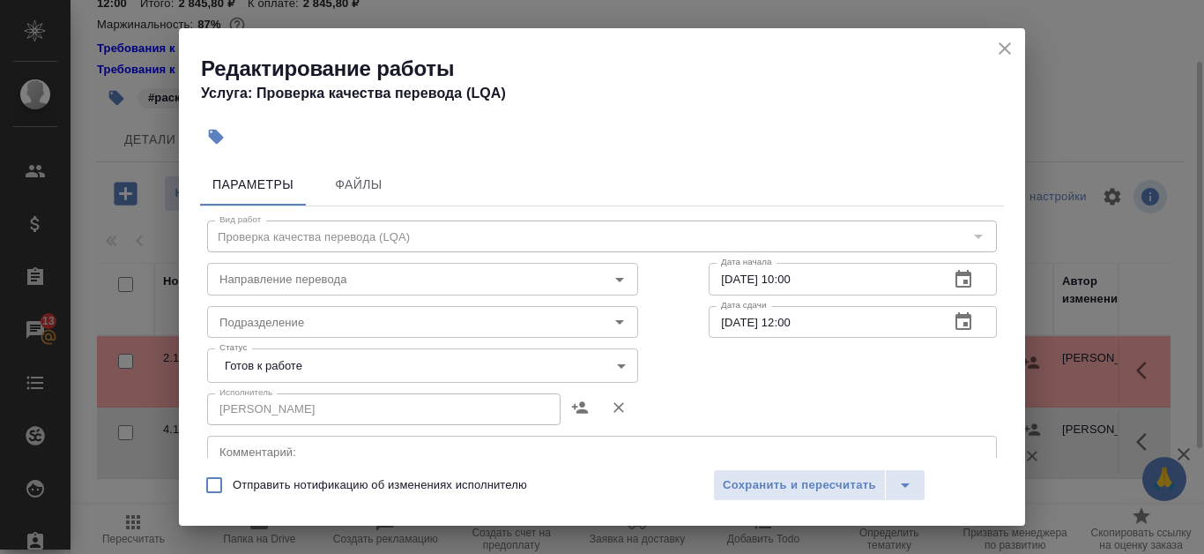
click at [602, 367] on body "🙏 .cls-1 fill:#fff; AWATERA Kanataeva Ekaterina Клиенты Спецификации Заказы 13 …" at bounding box center [602, 277] width 1204 height 554
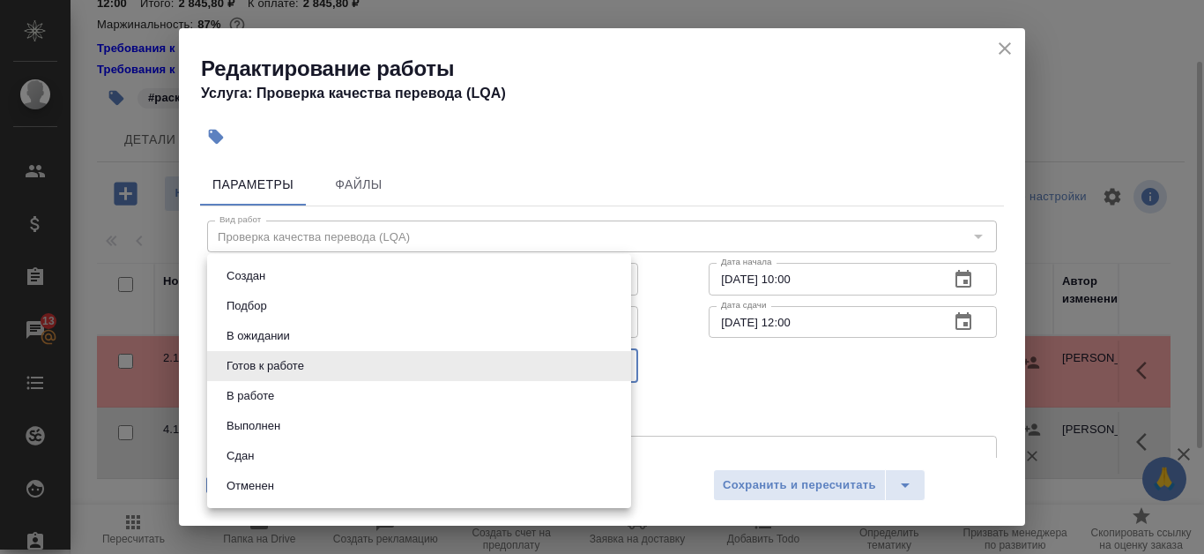
click at [348, 447] on li "Сдан" at bounding box center [419, 456] width 424 height 30
type input "closed"
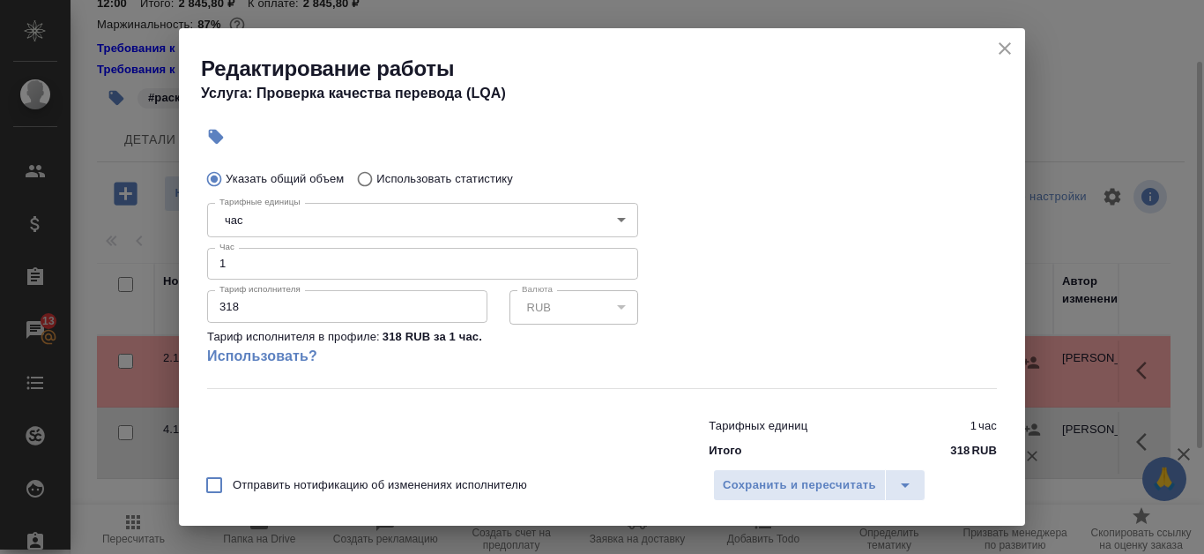
scroll to position [388, 0]
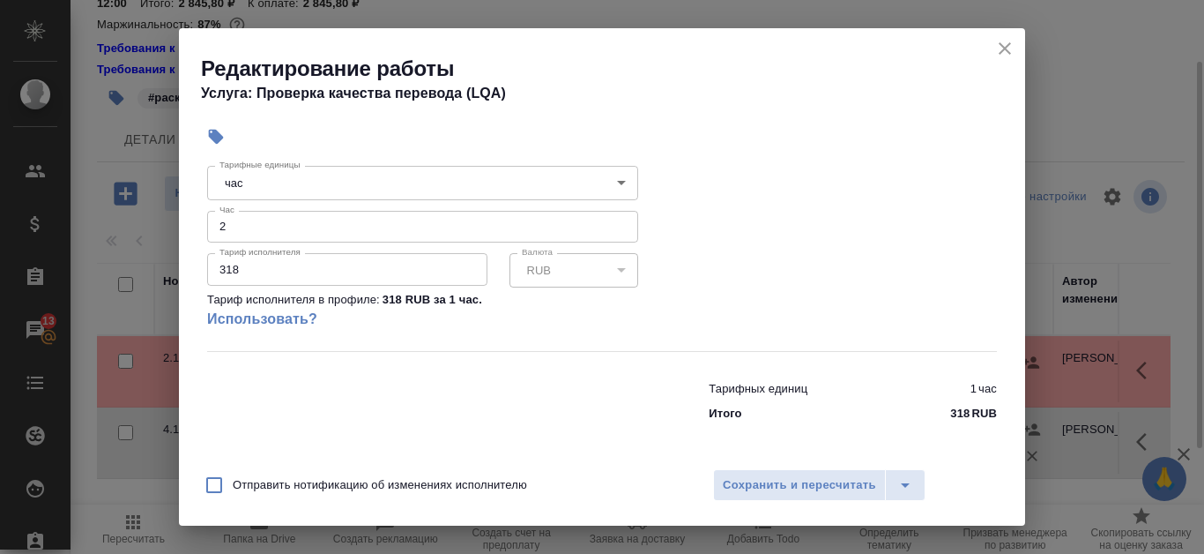
type input "2"
click at [612, 224] on input "2" at bounding box center [422, 227] width 431 height 32
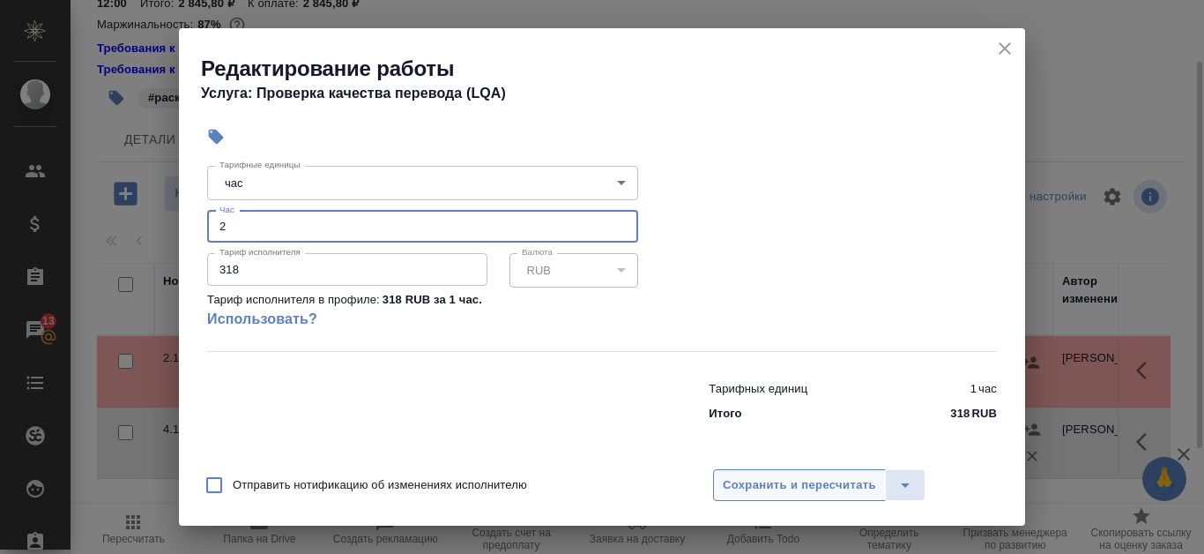
click at [827, 482] on span "Сохранить и пересчитать" at bounding box center [799, 485] width 153 height 20
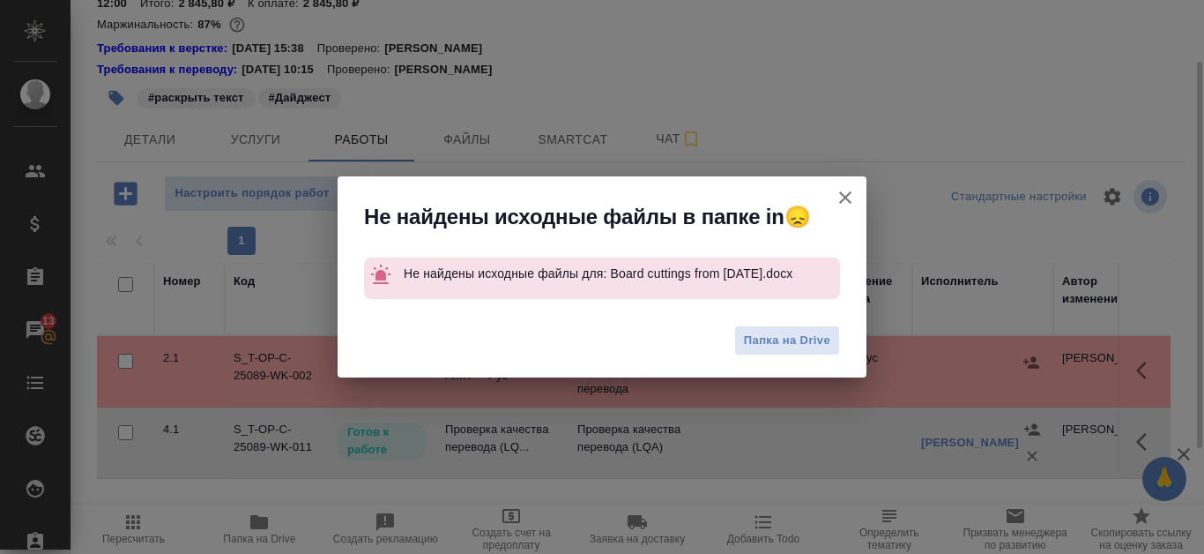
click at [840, 195] on icon "button" at bounding box center [845, 197] width 21 height 21
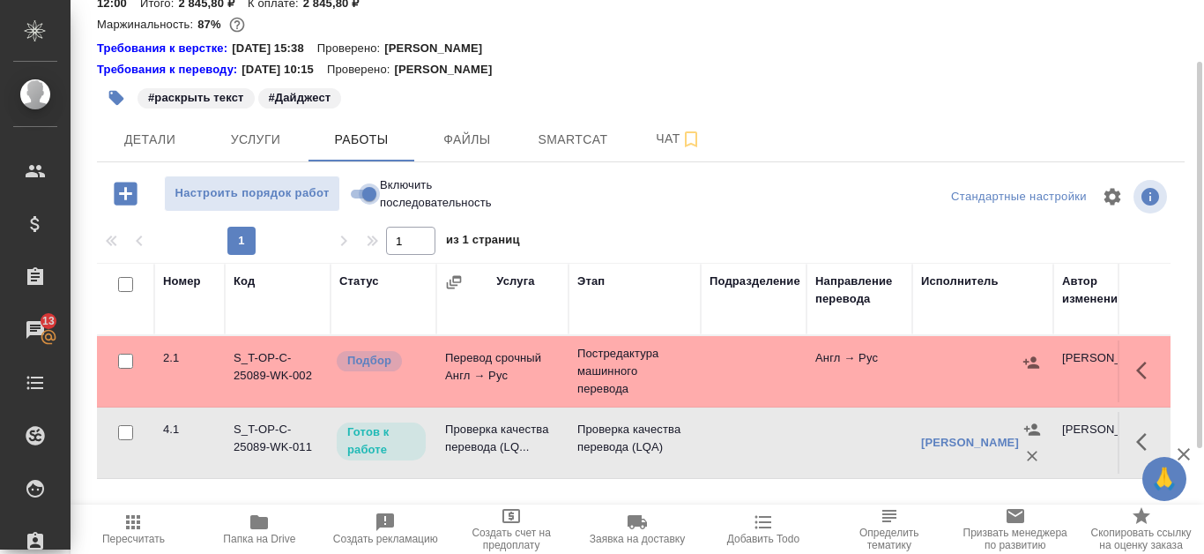
click at [360, 192] on input "Включить последовательность" at bounding box center [369, 193] width 63 height 21
checkbox input "true"
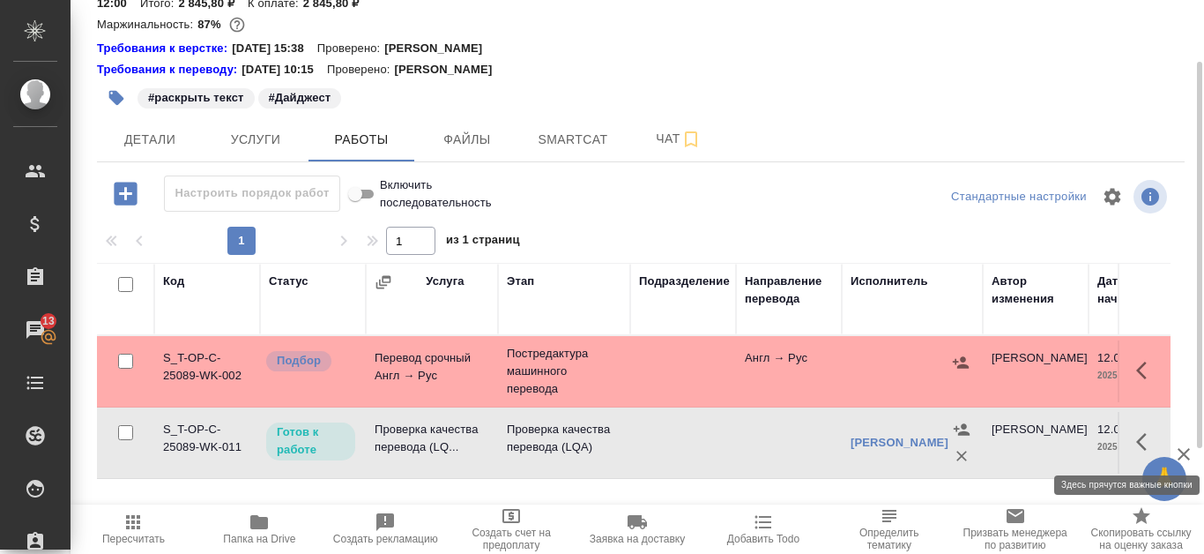
click at [1146, 443] on icon "button" at bounding box center [1146, 441] width 21 height 21
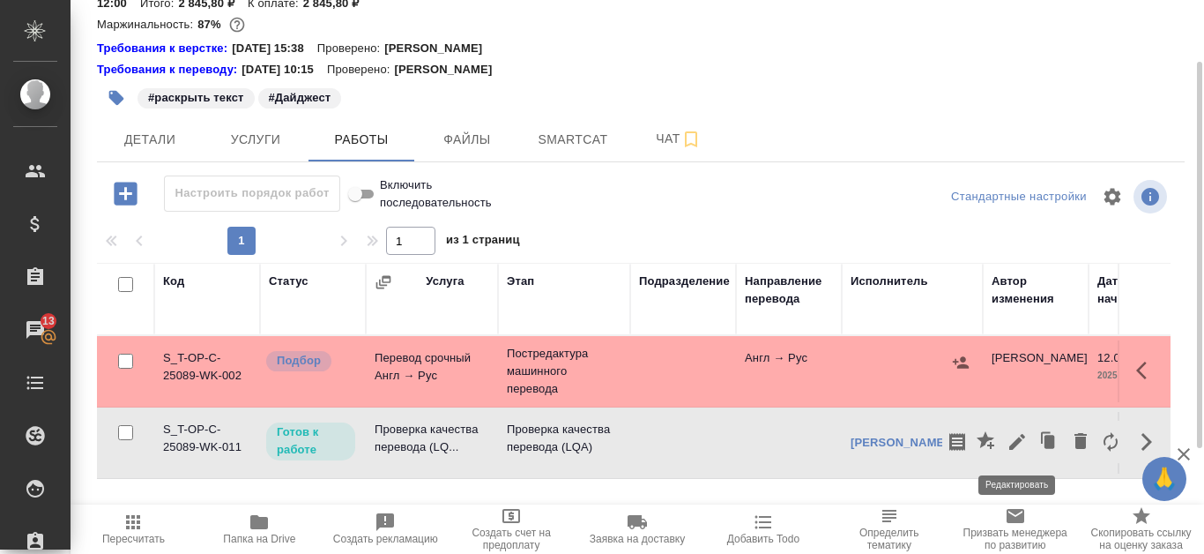
click at [1026, 444] on icon "button" at bounding box center [1017, 441] width 21 height 21
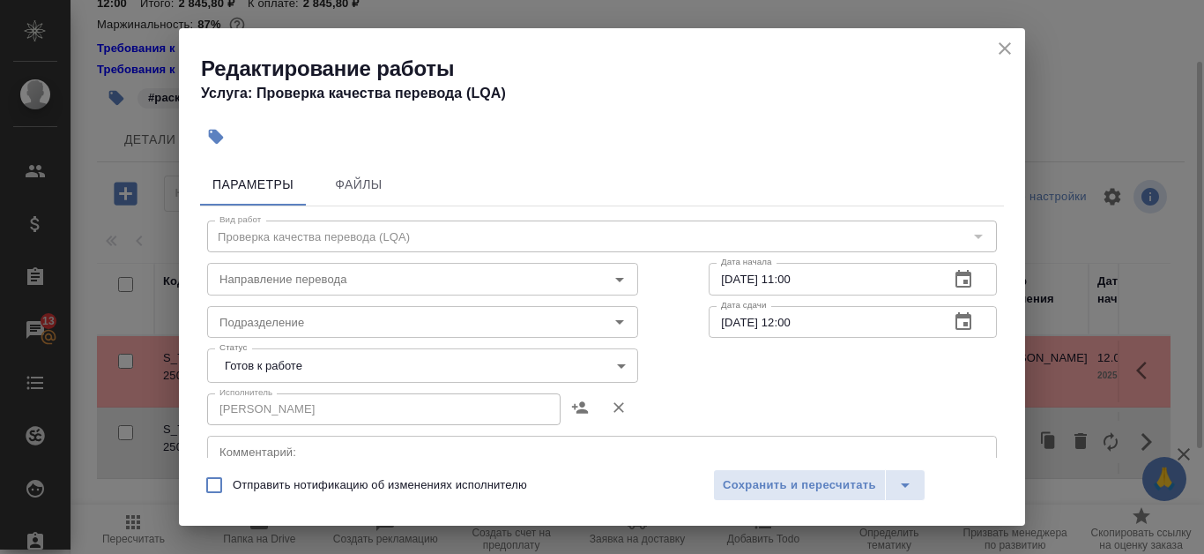
click at [617, 365] on body "🙏 .cls-1 fill:#fff; AWATERA Kanataeva Ekaterina Клиенты Спецификации Заказы 13 …" at bounding box center [602, 277] width 1204 height 554
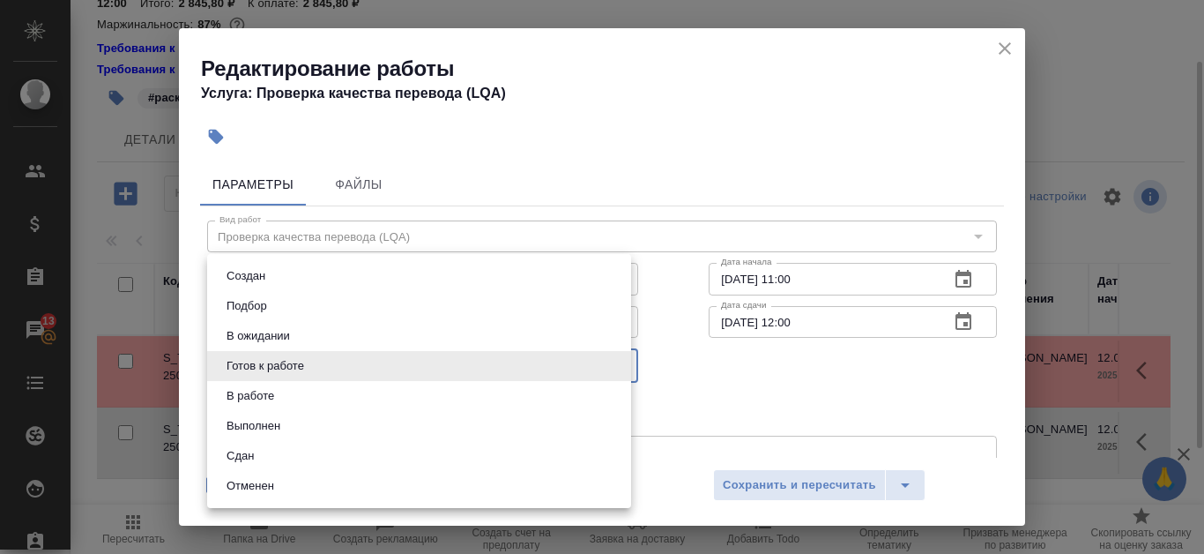
click at [377, 449] on li "Сдан" at bounding box center [419, 456] width 424 height 30
type input "closed"
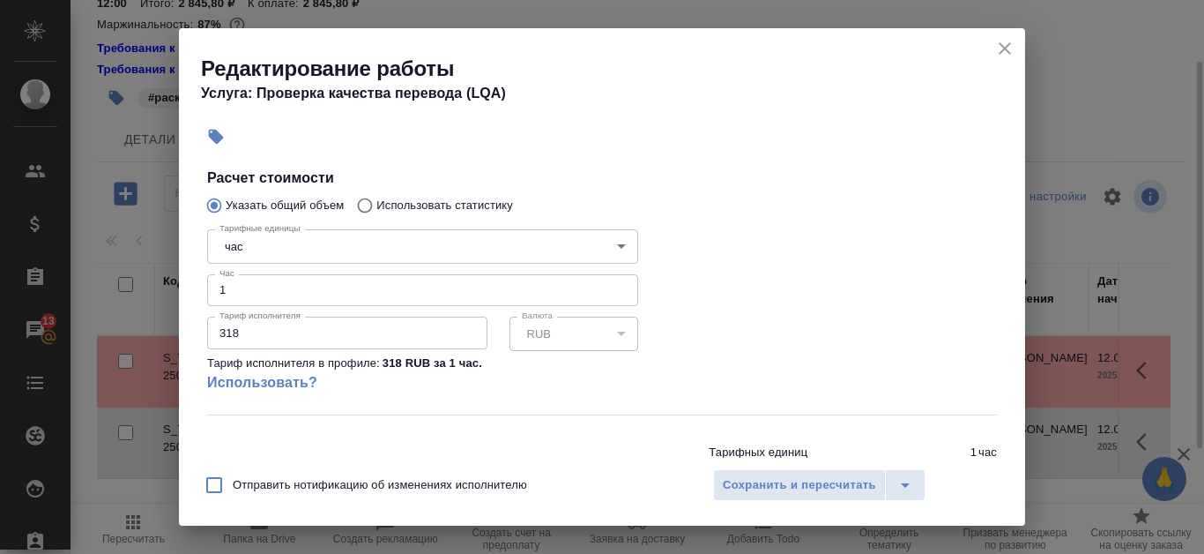
scroll to position [331, 0]
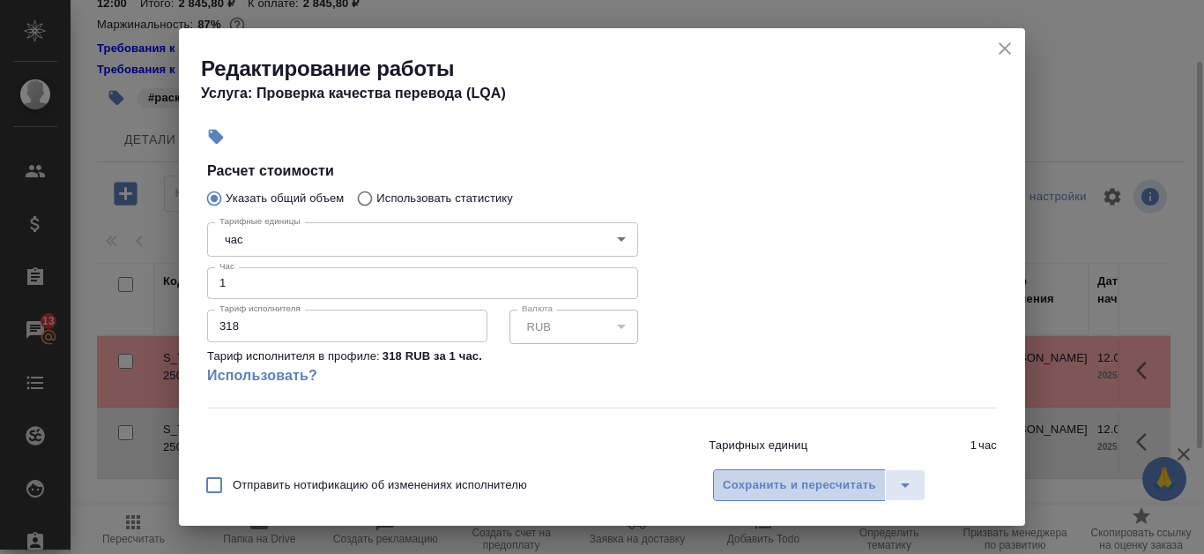
click at [879, 486] on button "Сохранить и пересчитать" at bounding box center [799, 485] width 173 height 32
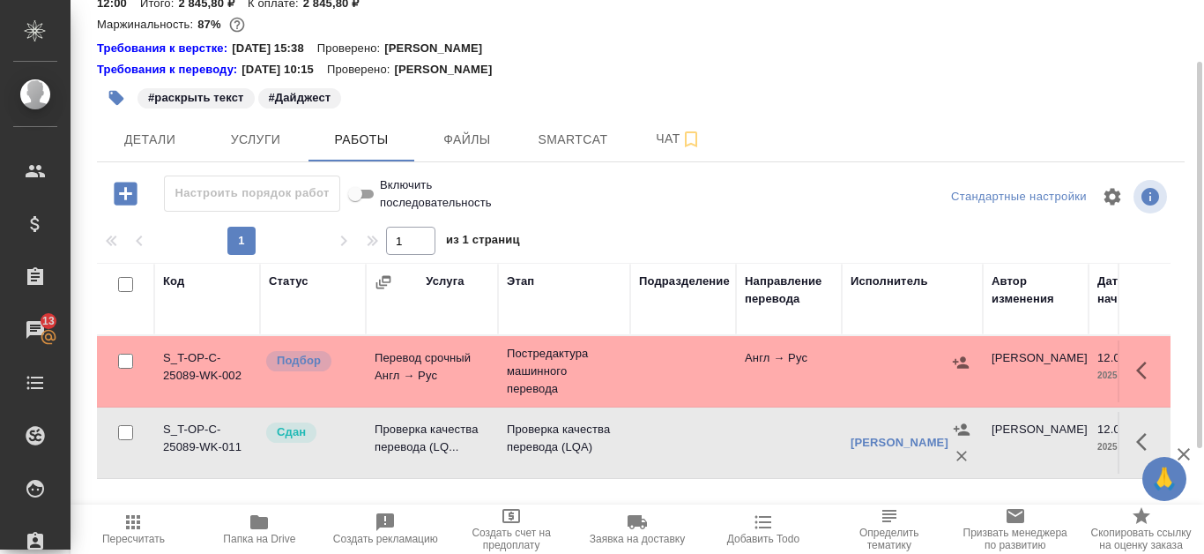
click at [371, 195] on input "Включить последовательность" at bounding box center [355, 193] width 63 height 21
checkbox input "false"
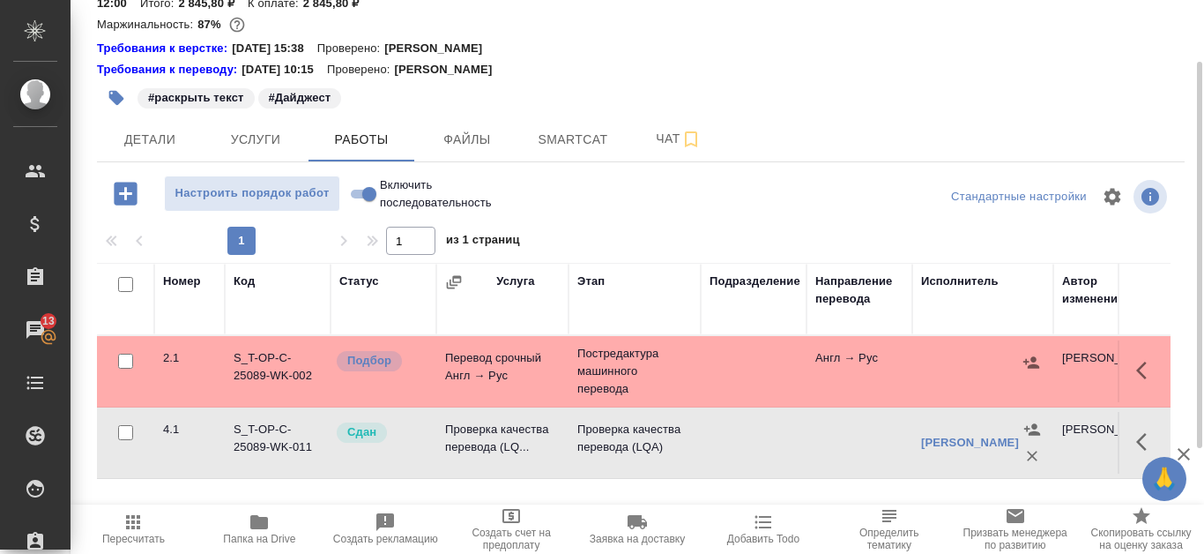
click at [266, 525] on icon "button" at bounding box center [259, 522] width 18 height 14
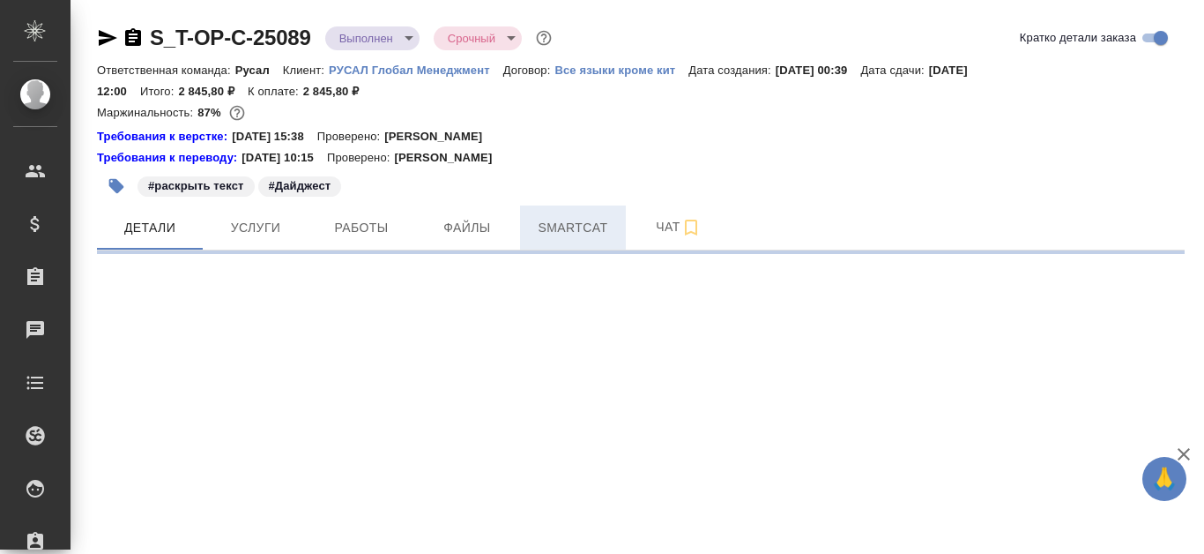
select select "RU"
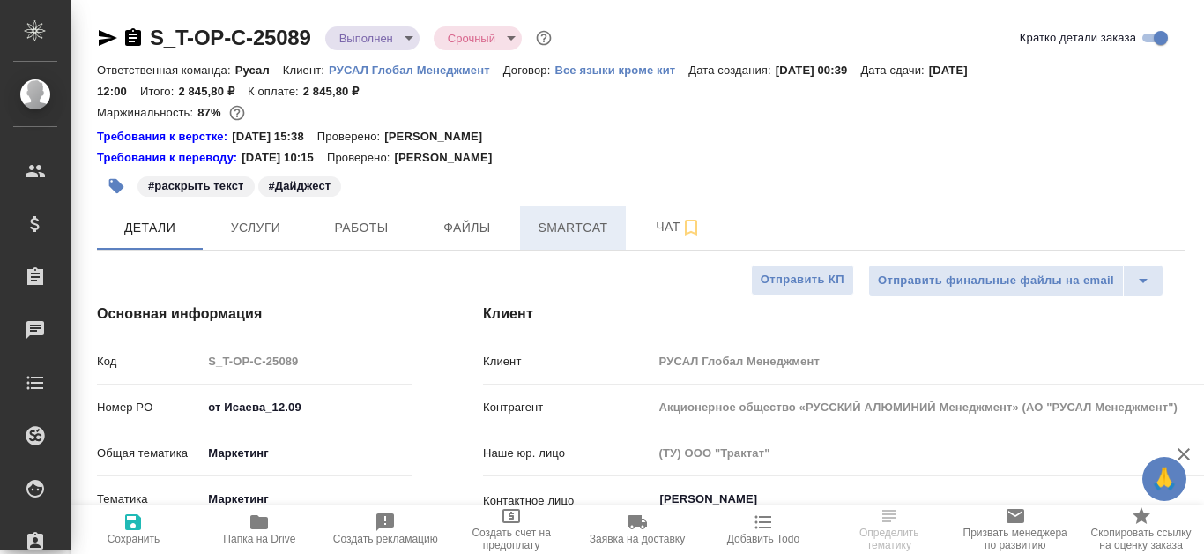
click at [578, 224] on span "Smartcat" at bounding box center [573, 228] width 85 height 22
type textarea "x"
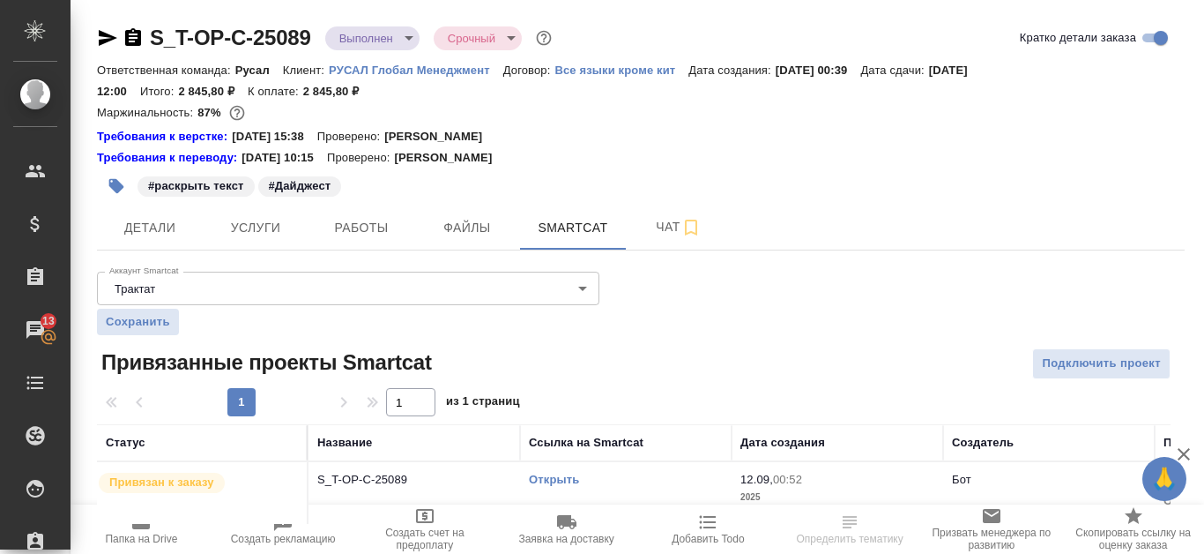
click at [569, 480] on link "Открыть" at bounding box center [554, 478] width 50 height 13
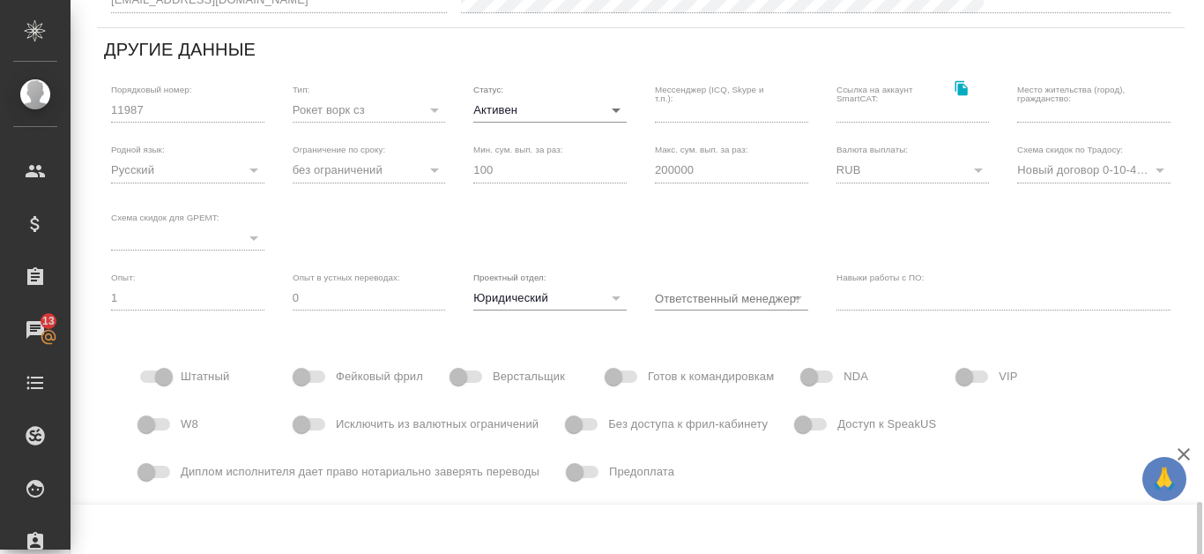
scroll to position [718, 0]
